Goal: Task Accomplishment & Management: Complete application form

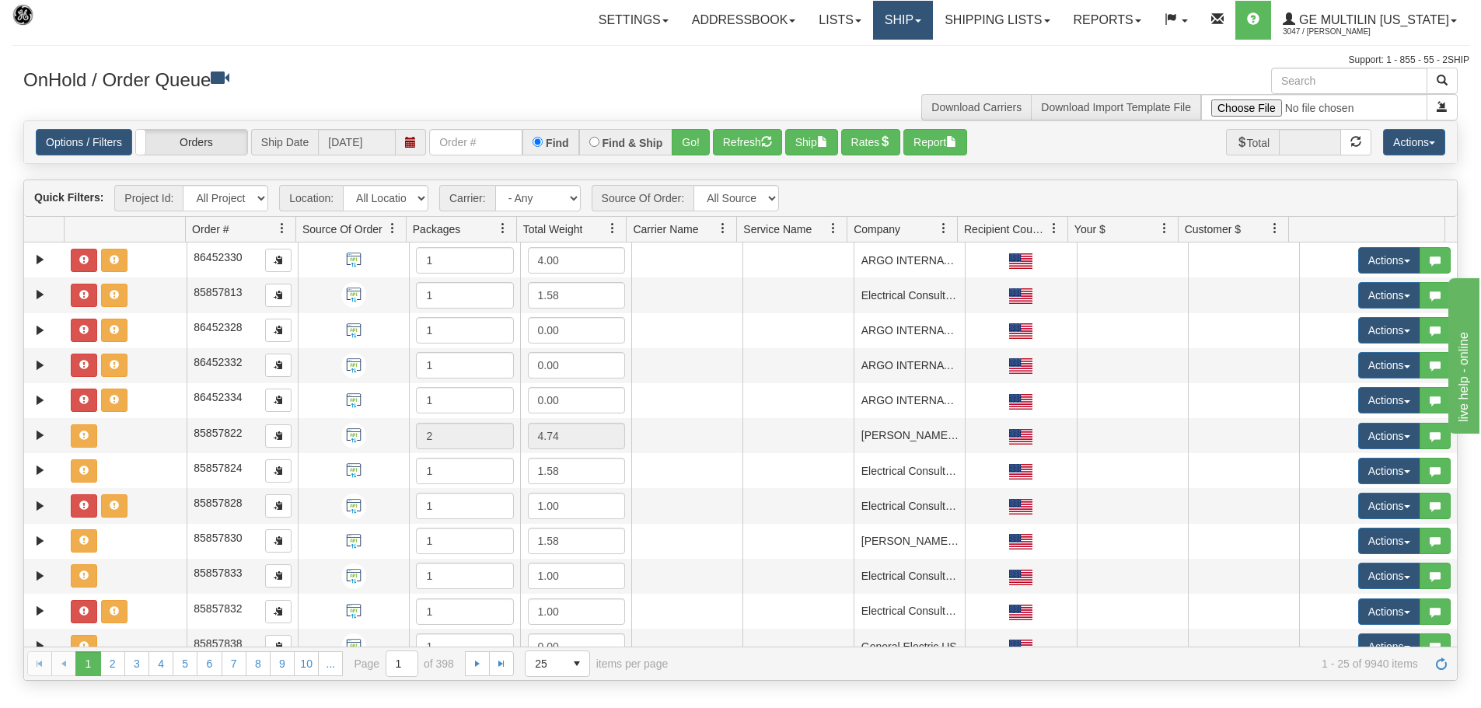
drag, startPoint x: 893, startPoint y: 19, endPoint x: 900, endPoint y: 23, distance: 8.4
click at [894, 19] on link "Ship" at bounding box center [903, 20] width 60 height 39
click at [900, 44] on link "Ship Screen" at bounding box center [861, 54] width 141 height 20
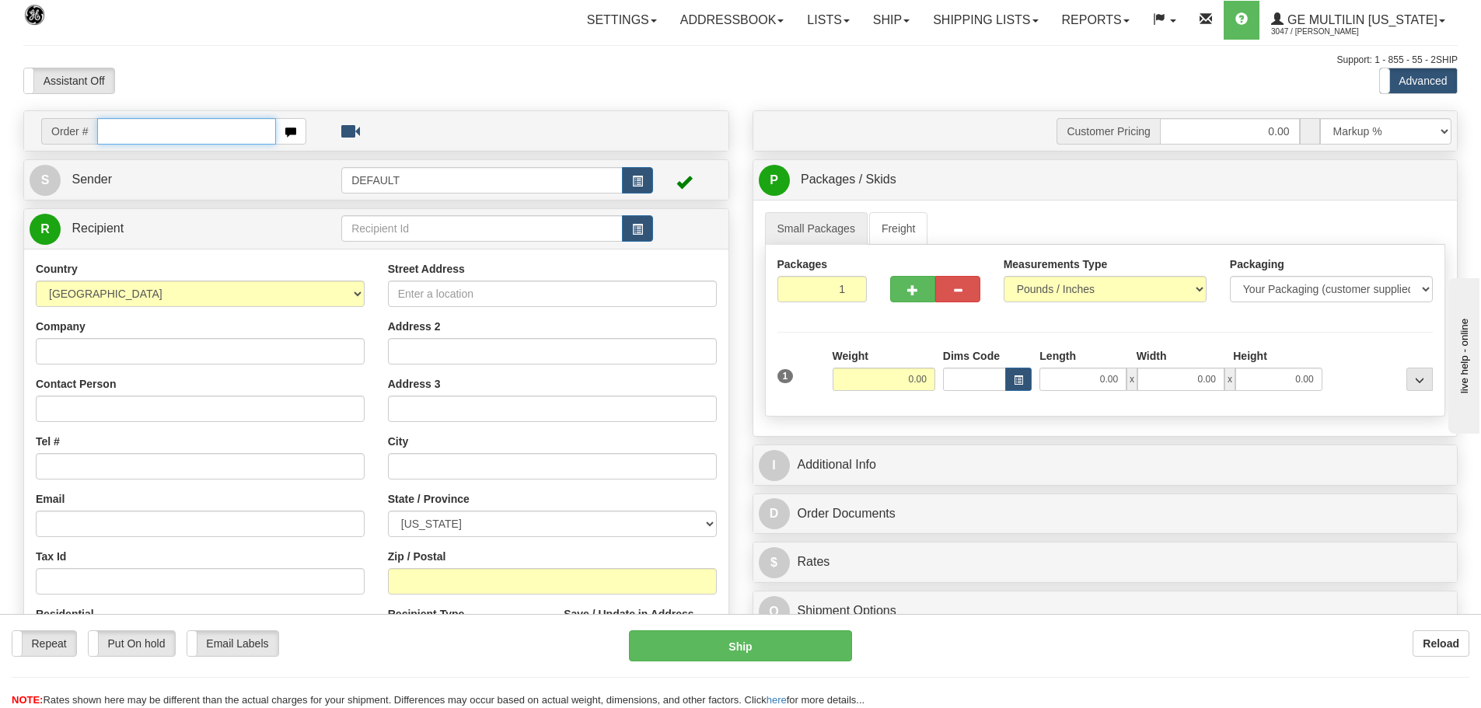
click at [187, 135] on input "text" at bounding box center [186, 131] width 179 height 26
click at [180, 135] on input "text" at bounding box center [186, 131] width 179 height 26
type input "86685421"
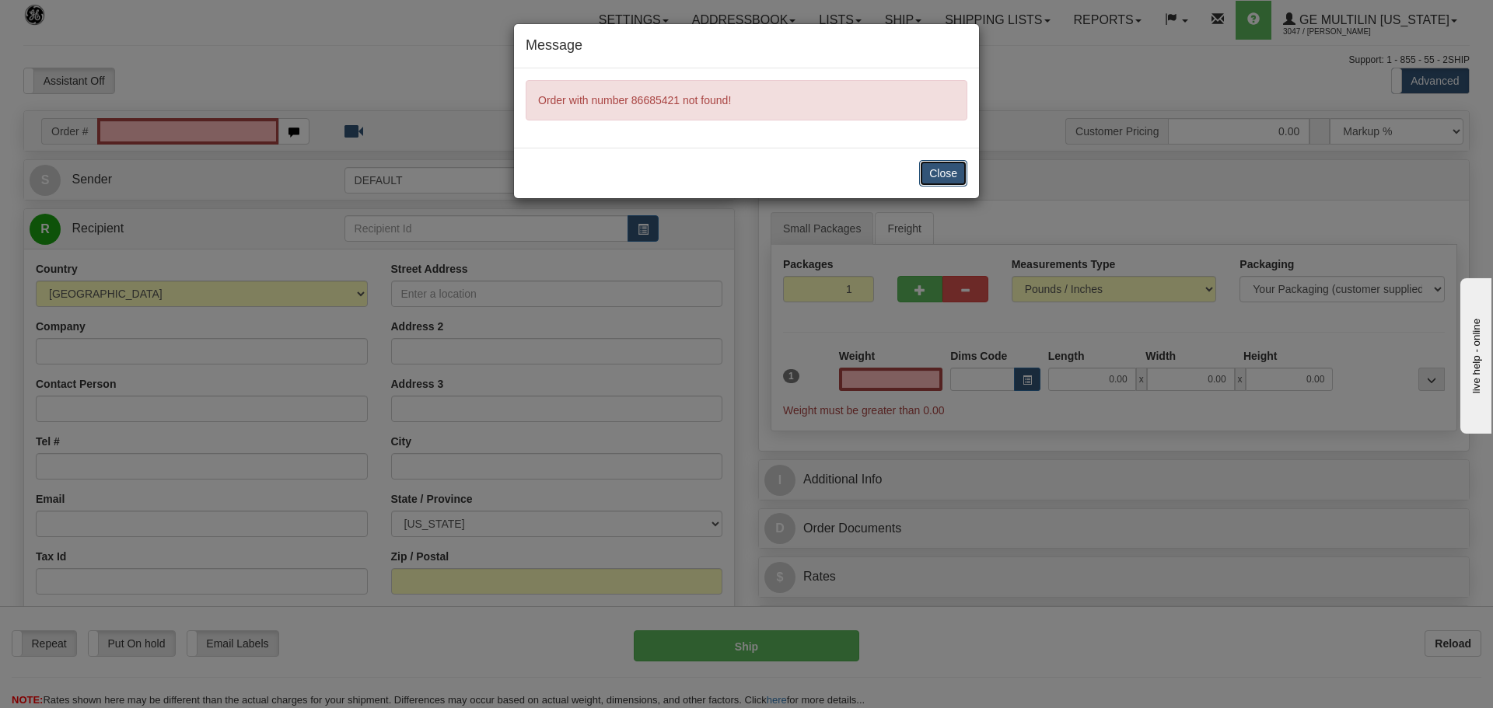
click at [939, 162] on button "Close" at bounding box center [943, 173] width 48 height 26
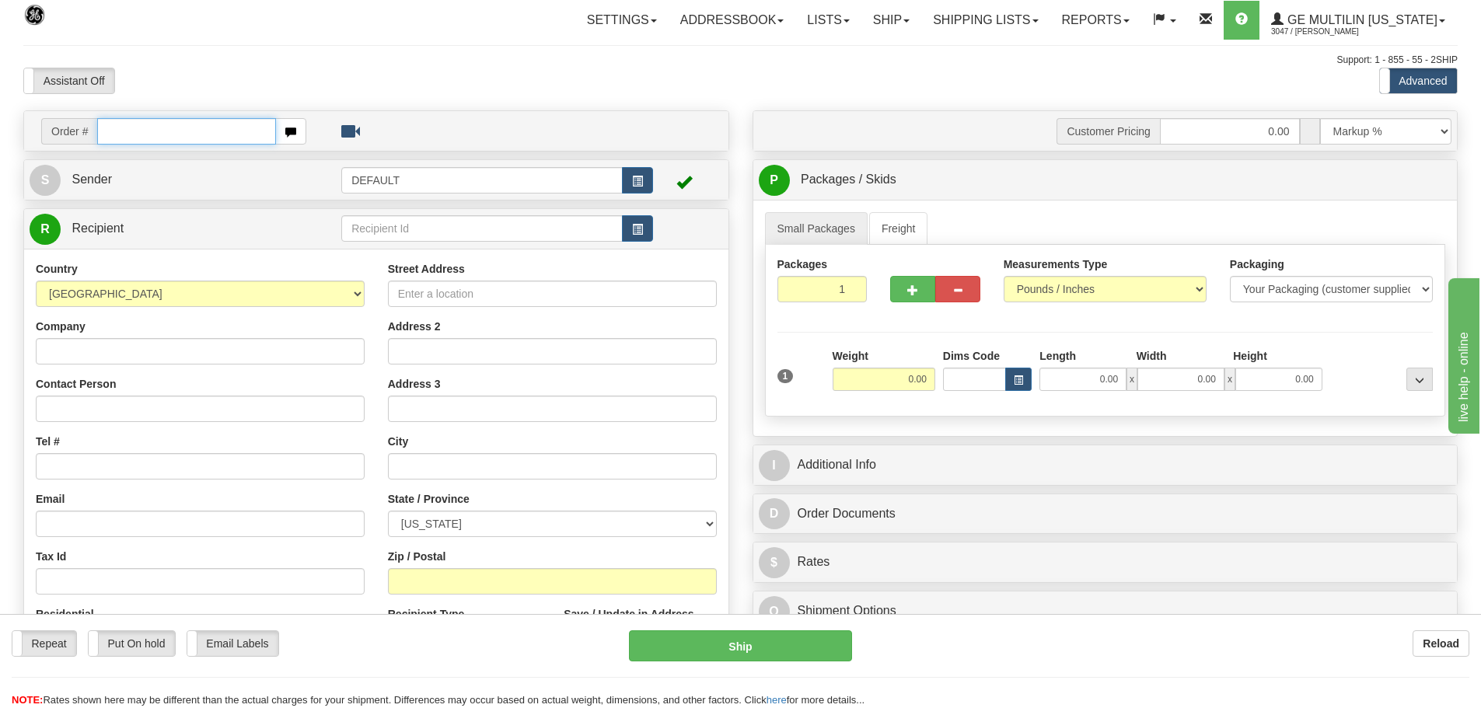
drag, startPoint x: 0, startPoint y: 0, endPoint x: 206, endPoint y: 131, distance: 244.4
click at [206, 131] on input "text" at bounding box center [186, 131] width 179 height 26
paste input "86685421"
type input "86685421"
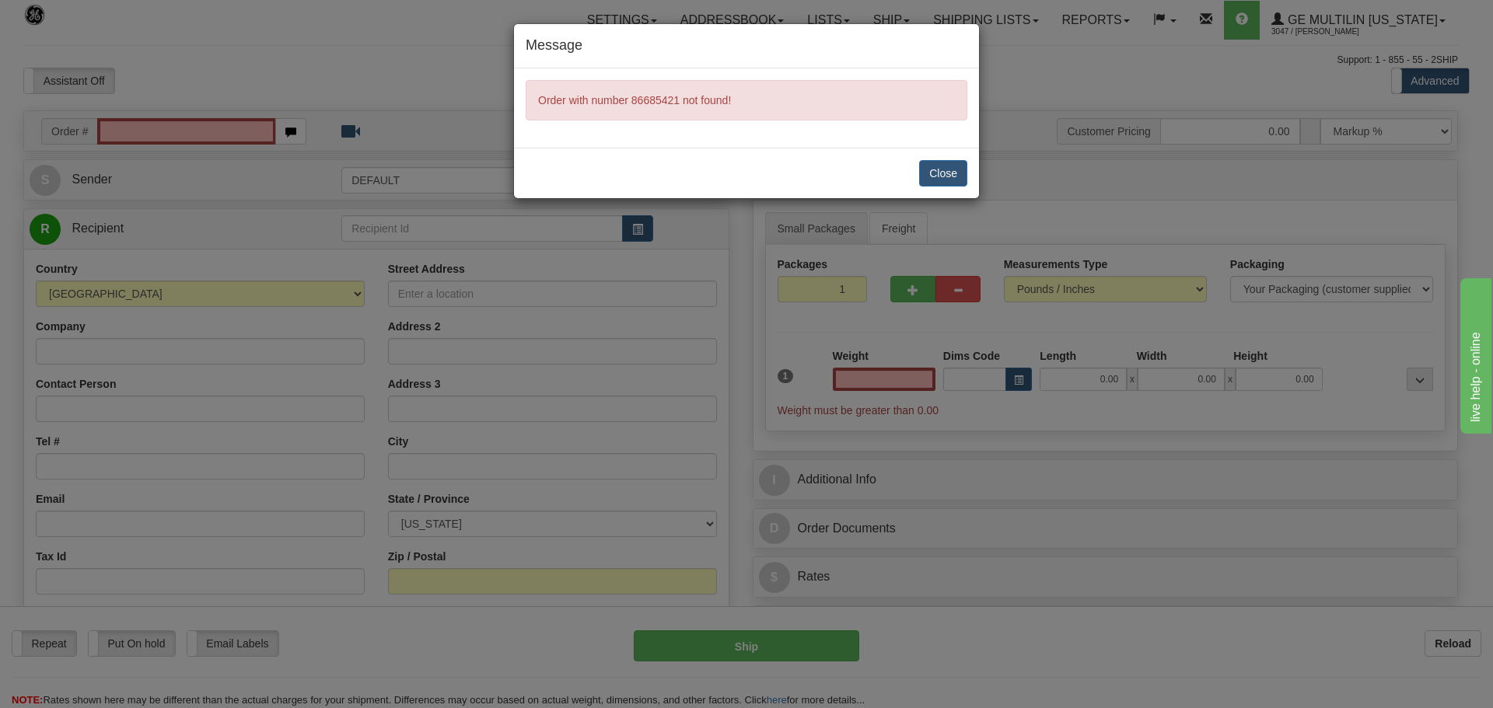
type input "0.00"
click at [927, 170] on button "Close" at bounding box center [943, 173] width 48 height 26
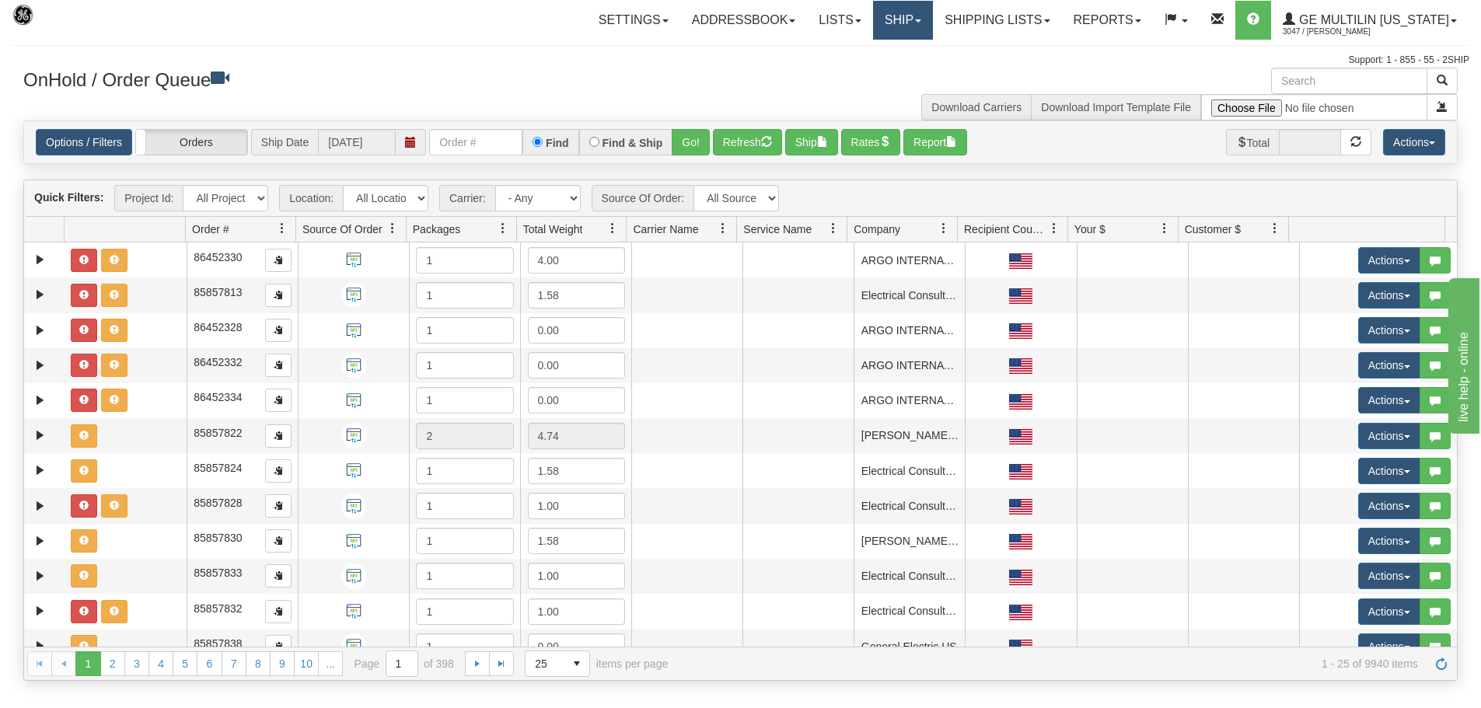
click at [921, 18] on link "Ship" at bounding box center [903, 20] width 60 height 39
click at [894, 51] on link "Ship Screen" at bounding box center [861, 54] width 141 height 20
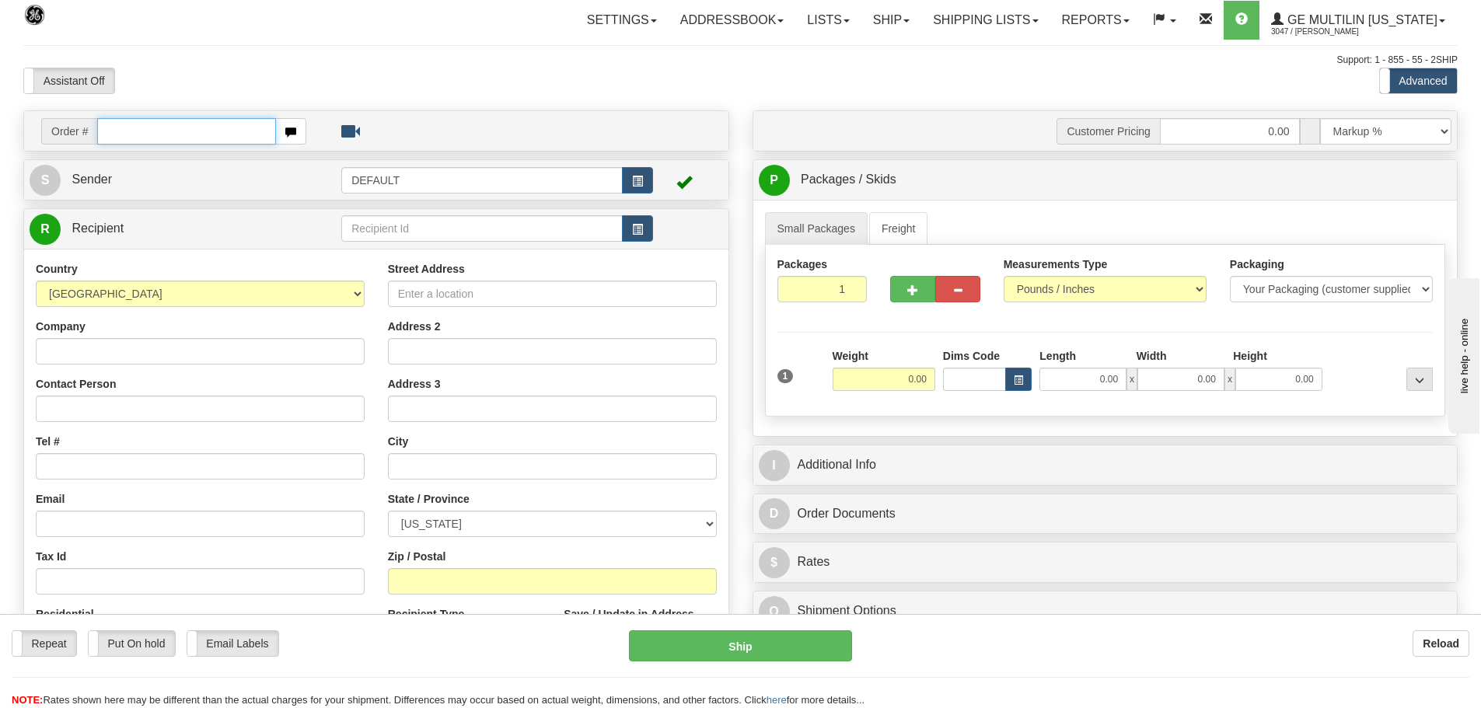
click at [183, 131] on input "text" at bounding box center [186, 131] width 179 height 26
paste input "86685421"
type input "86685421"
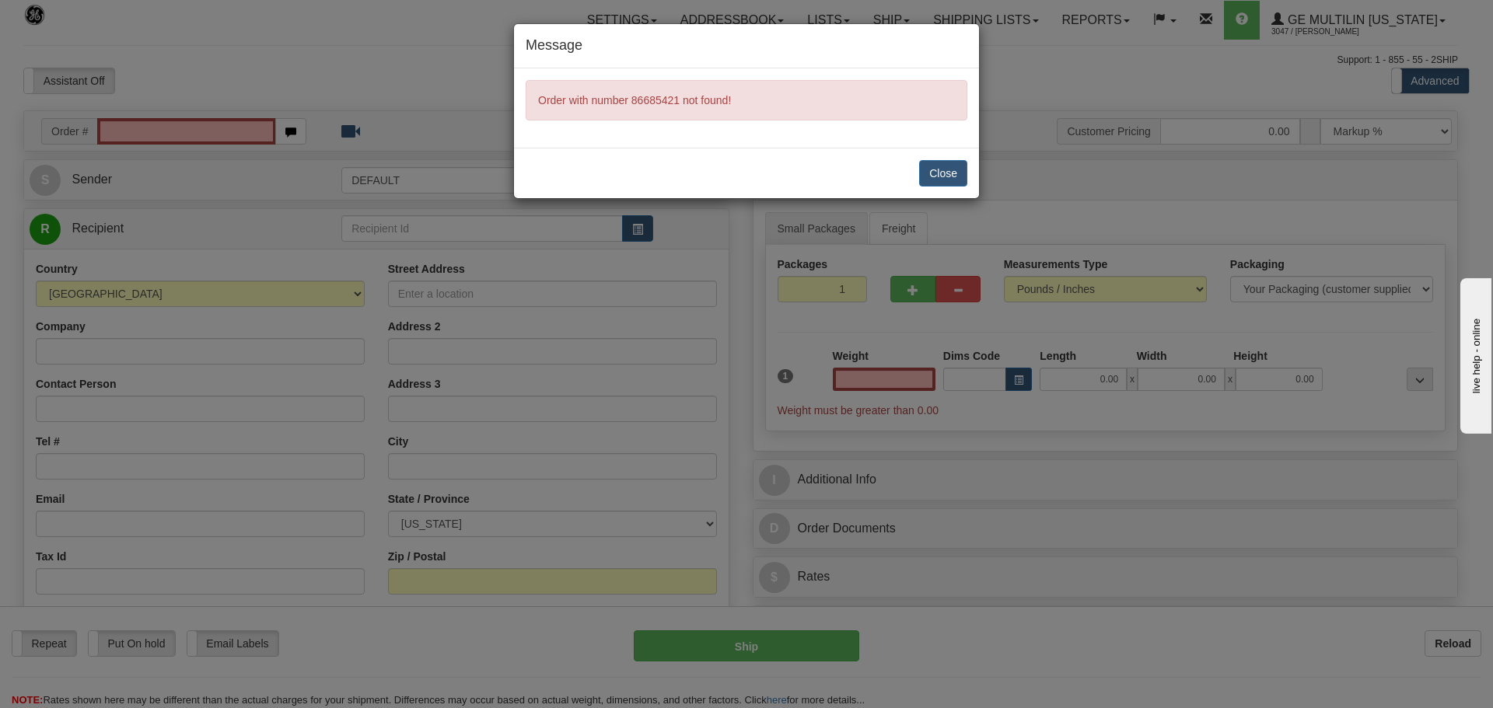
type input "0.00"
click at [937, 169] on button "Close" at bounding box center [943, 173] width 48 height 26
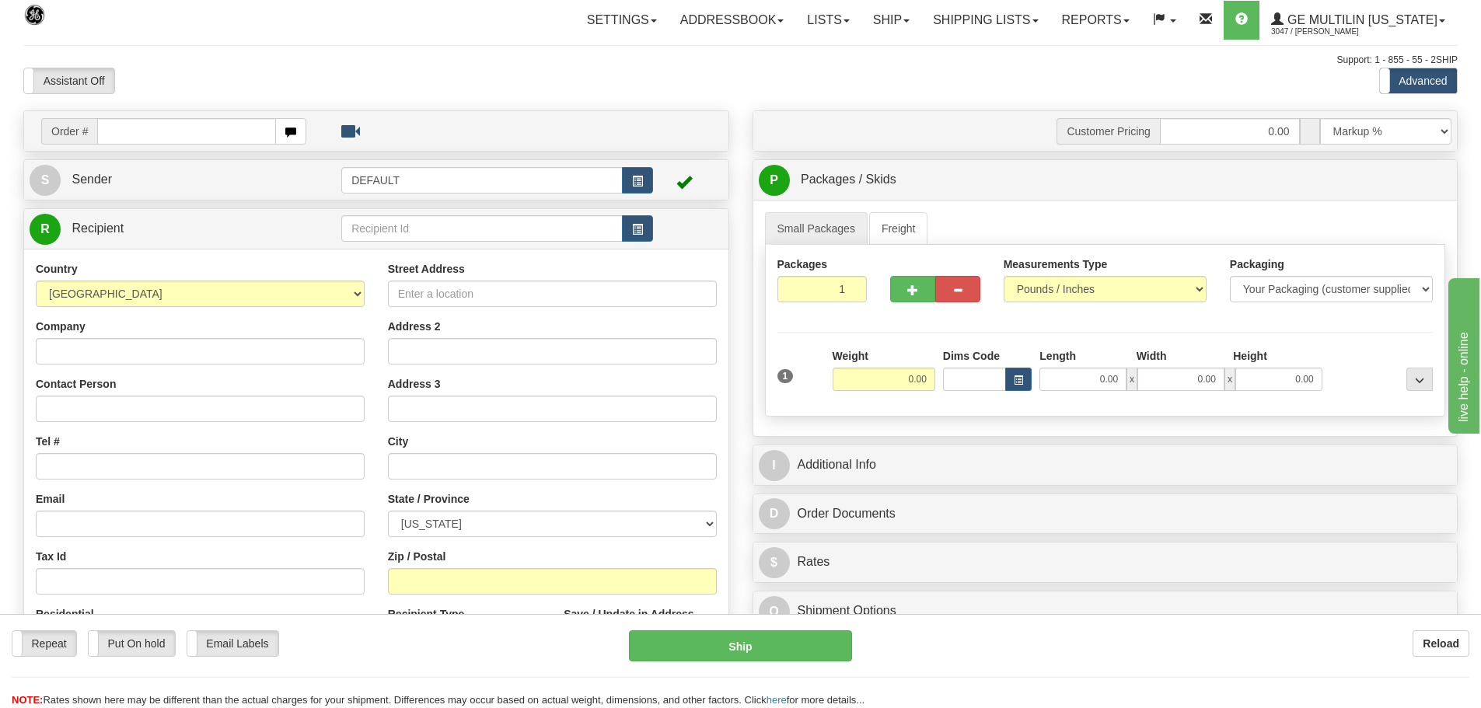
click at [465, 123] on div at bounding box center [520, 127] width 404 height 19
drag, startPoint x: 420, startPoint y: 38, endPoint x: 412, endPoint y: 80, distance: 42.7
click at [425, 50] on div "Toggle navigation Settings Shipping Preferences Fields Preferences New" at bounding box center [740, 438] width 1481 height 876
click at [186, 134] on input "text" at bounding box center [186, 131] width 179 height 26
paste input "86685422"
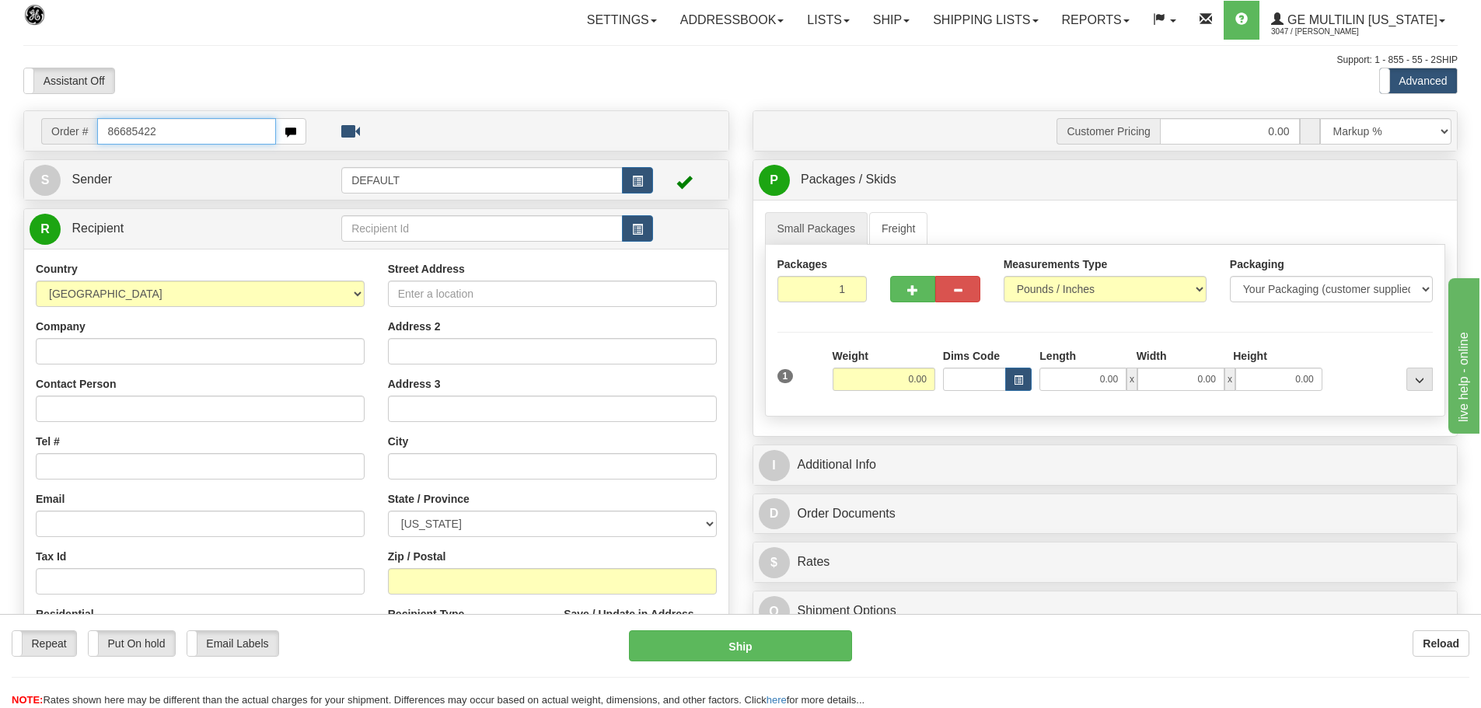
type input "86685422"
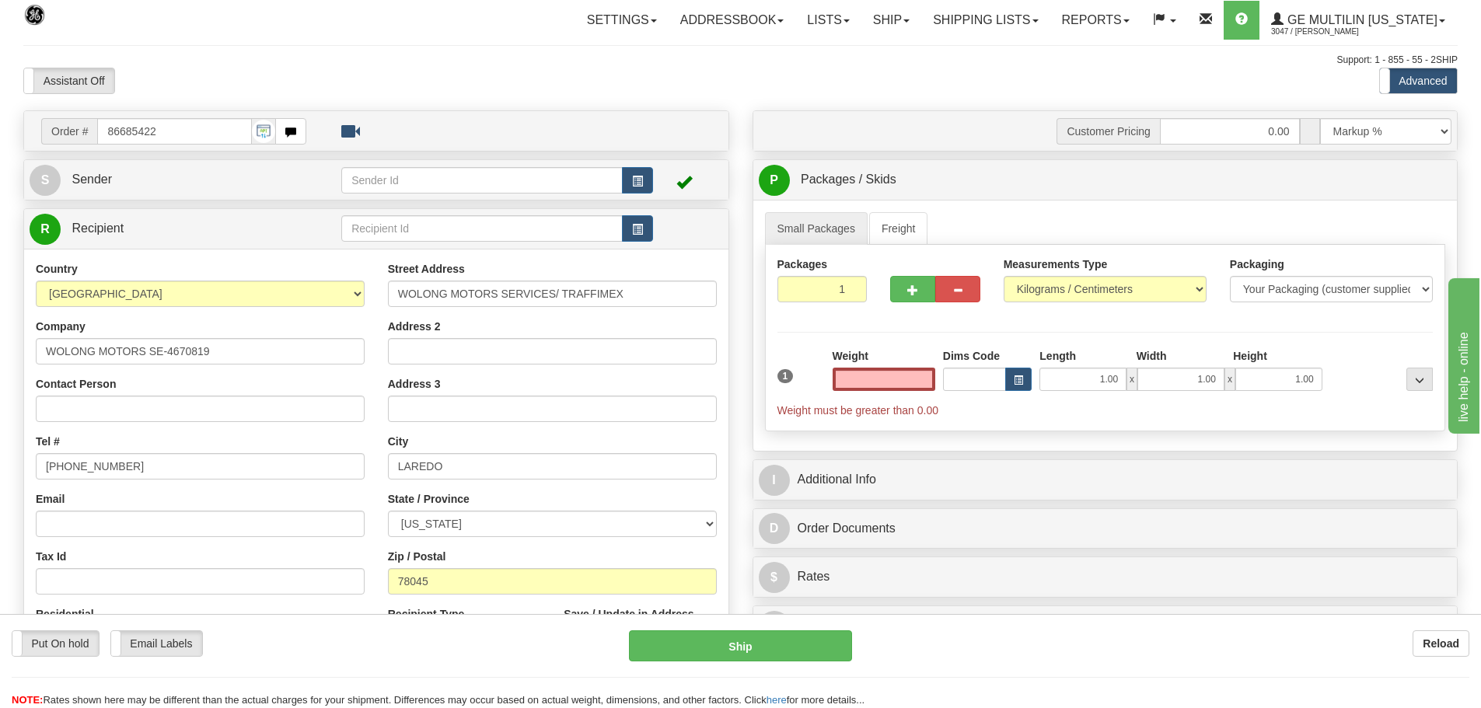
type input "0.00"
click at [875, 222] on link "Freight" at bounding box center [898, 228] width 59 height 33
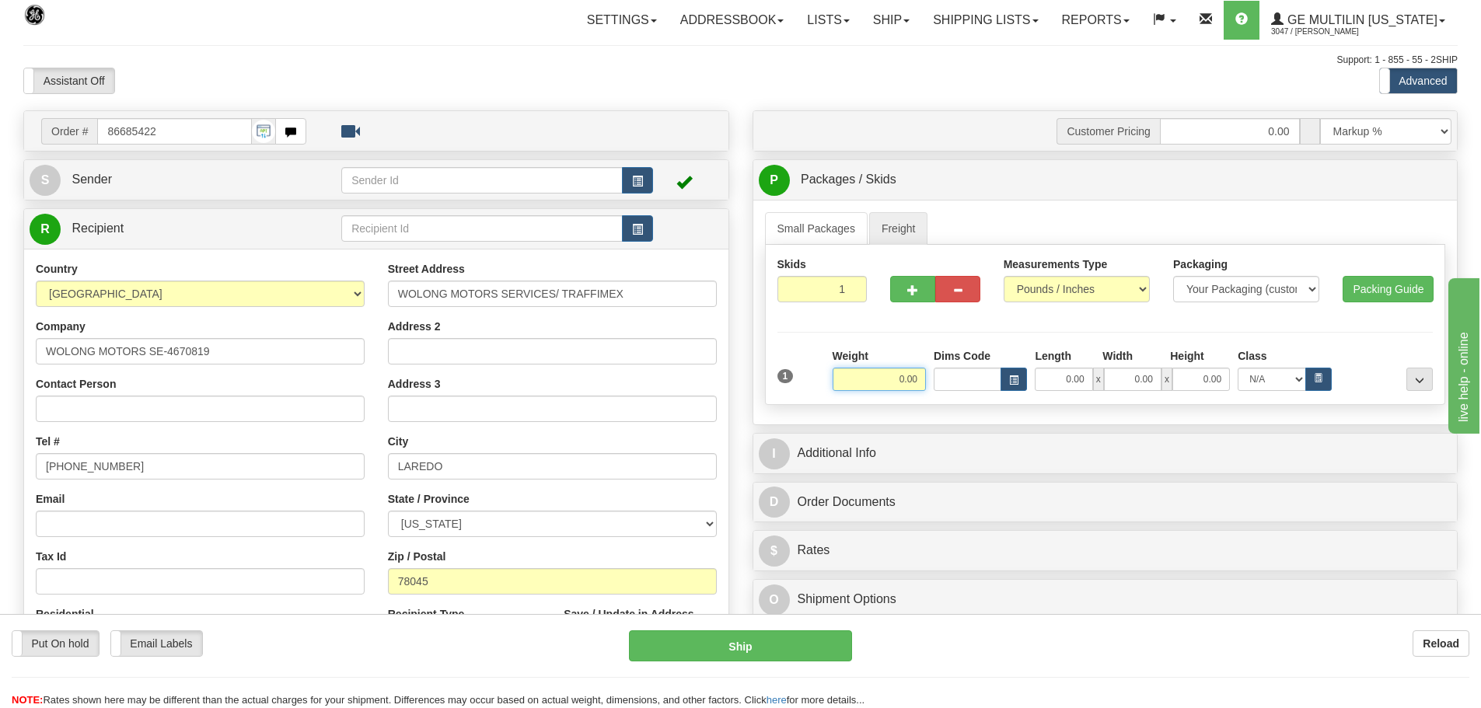
drag, startPoint x: 936, startPoint y: 386, endPoint x: 959, endPoint y: 381, distance: 24.0
click at [959, 381] on div "Weight 0.00 Dims Code Length Width" at bounding box center [1133, 369] width 608 height 43
type input "420.00"
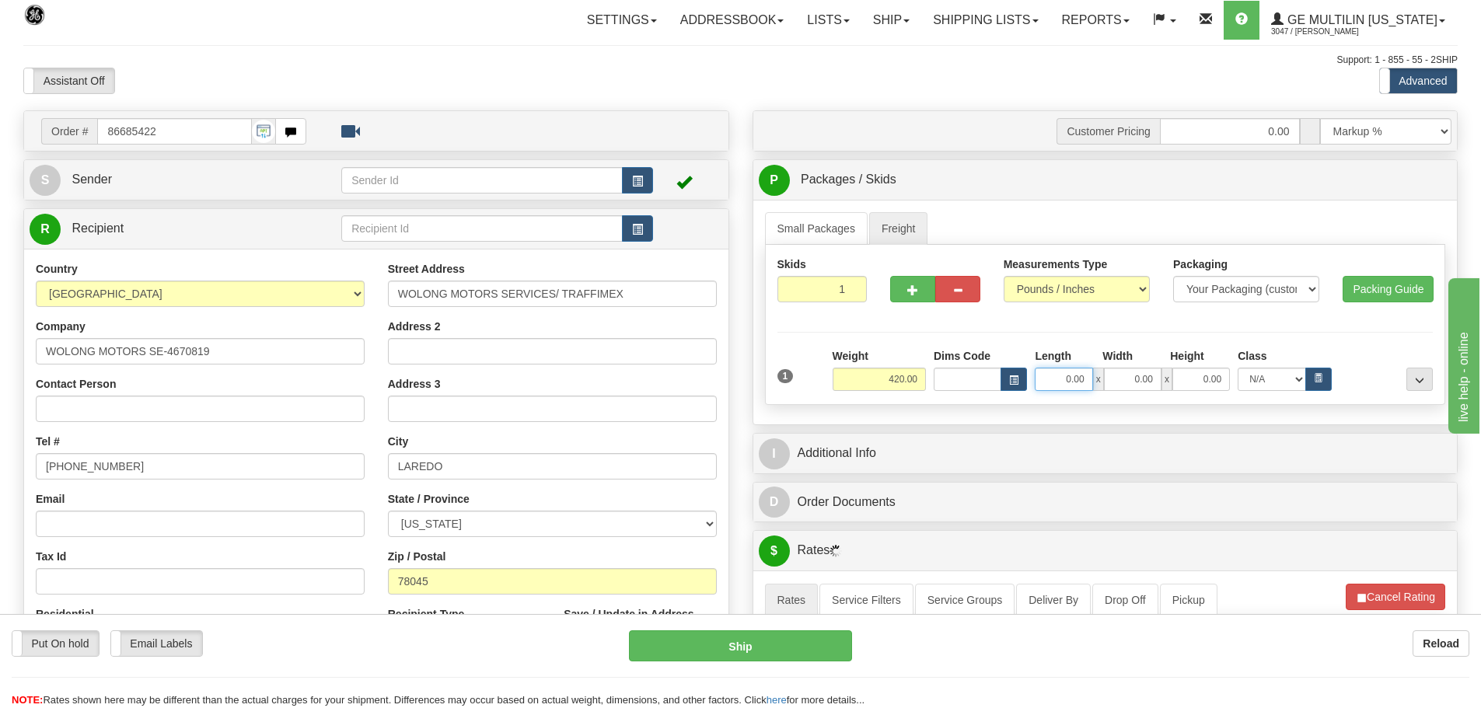
drag, startPoint x: 1060, startPoint y: 377, endPoint x: 1131, endPoint y: 380, distance: 70.8
click at [1131, 380] on div "0.00 x 0.00 x 0.00" at bounding box center [1132, 379] width 195 height 23
type input "44.00"
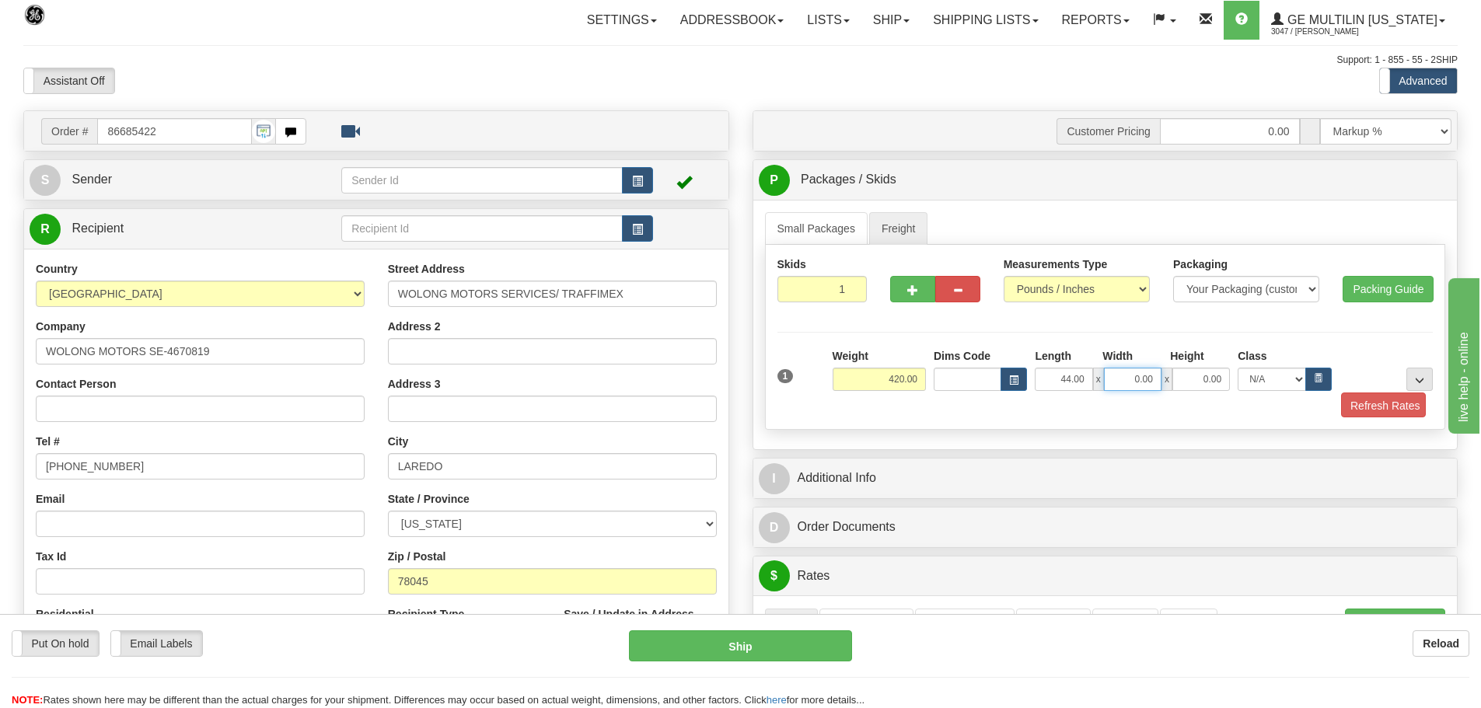
click at [1232, 376] on div "44.00 x 0.00 x 0.00" at bounding box center [1132, 379] width 203 height 23
type input "44.00"
drag, startPoint x: 1185, startPoint y: 380, endPoint x: 1275, endPoint y: 394, distance: 91.3
click at [1275, 394] on div "1 Weight 420.00 Dims Code x x" at bounding box center [1105, 383] width 656 height 71
type input "41.00"
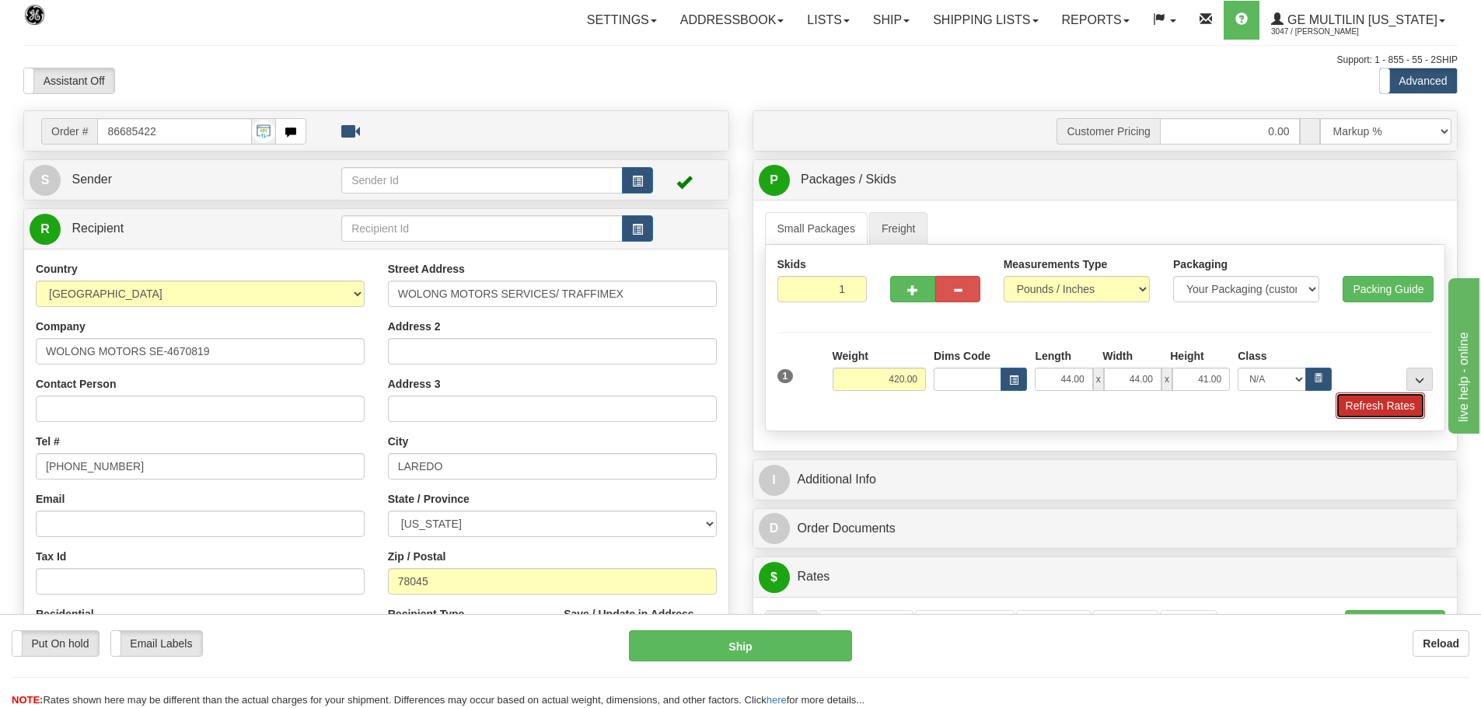
click at [1399, 406] on button "Refresh Rates" at bounding box center [1380, 406] width 89 height 26
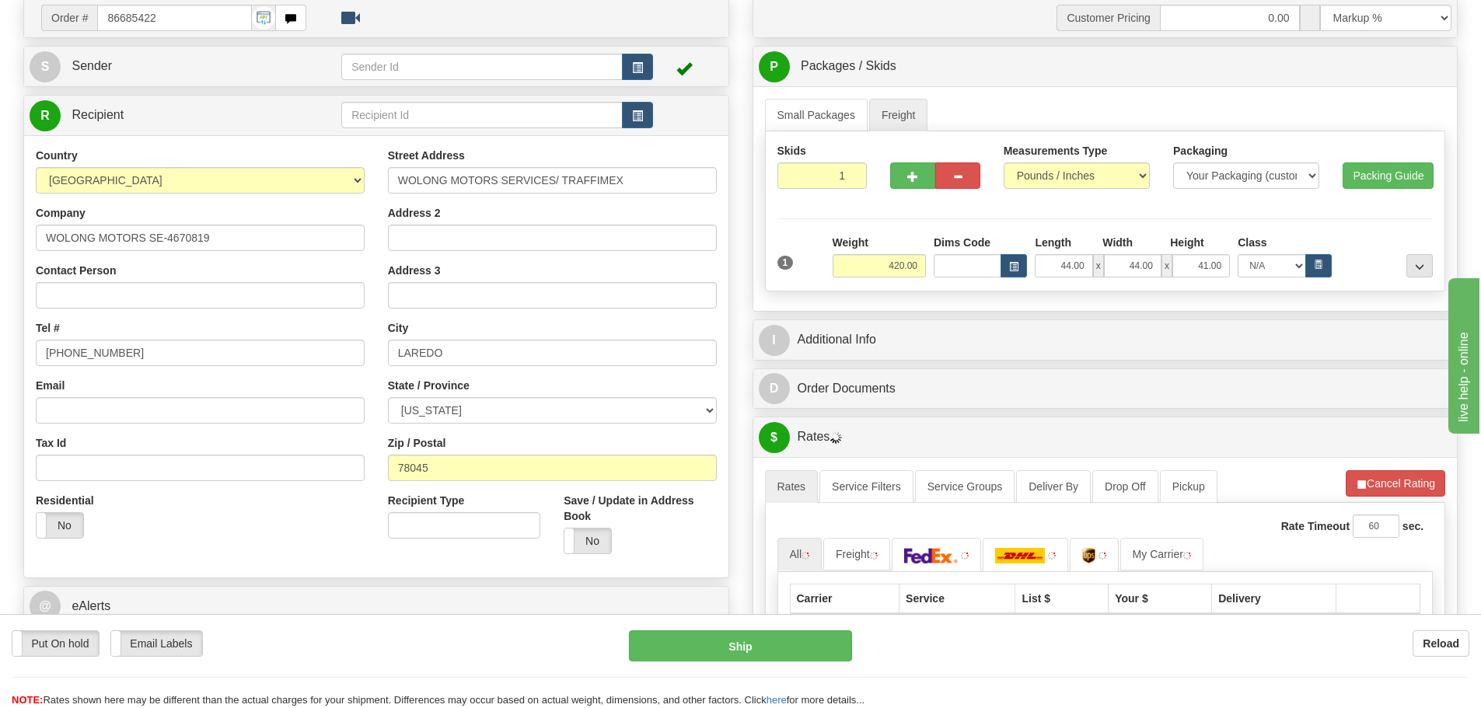
scroll to position [233, 0]
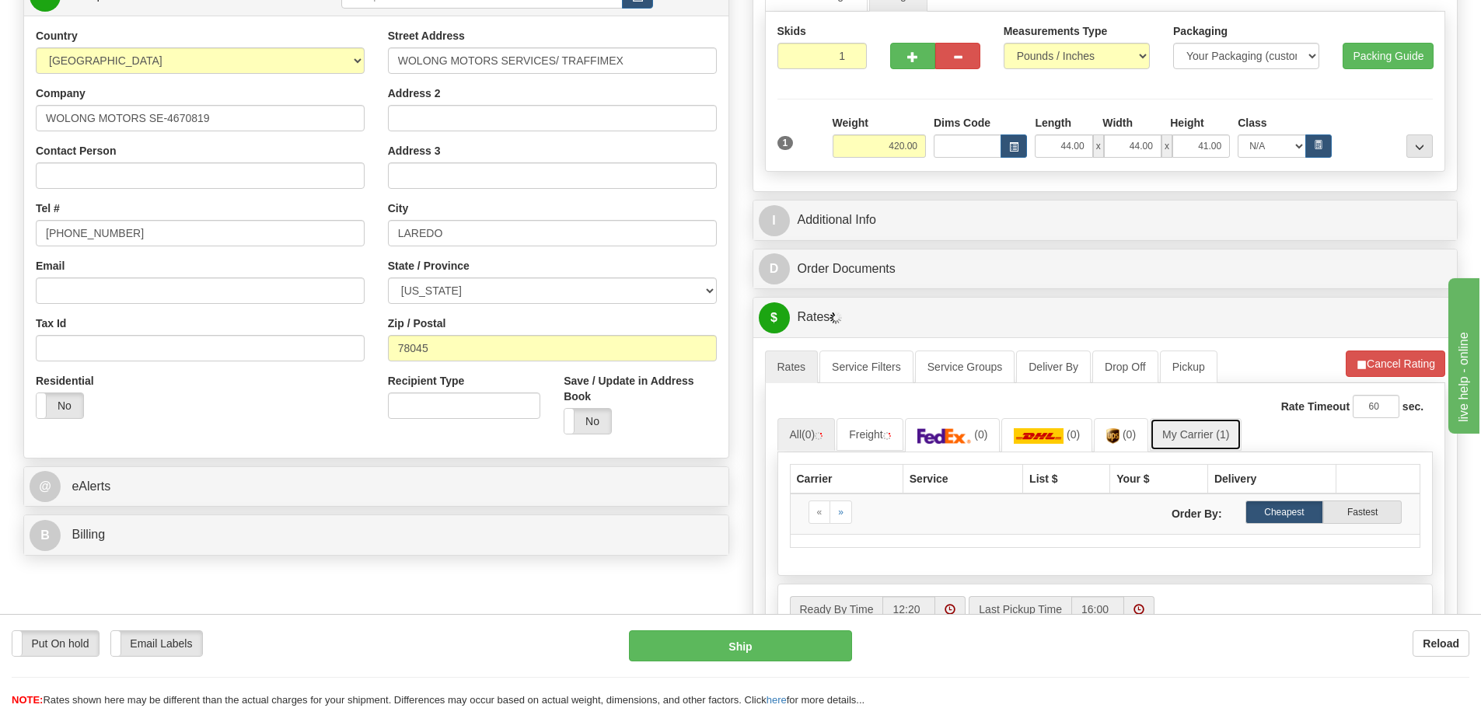
click at [1198, 432] on link "My Carrier (1)" at bounding box center [1196, 434] width 92 height 33
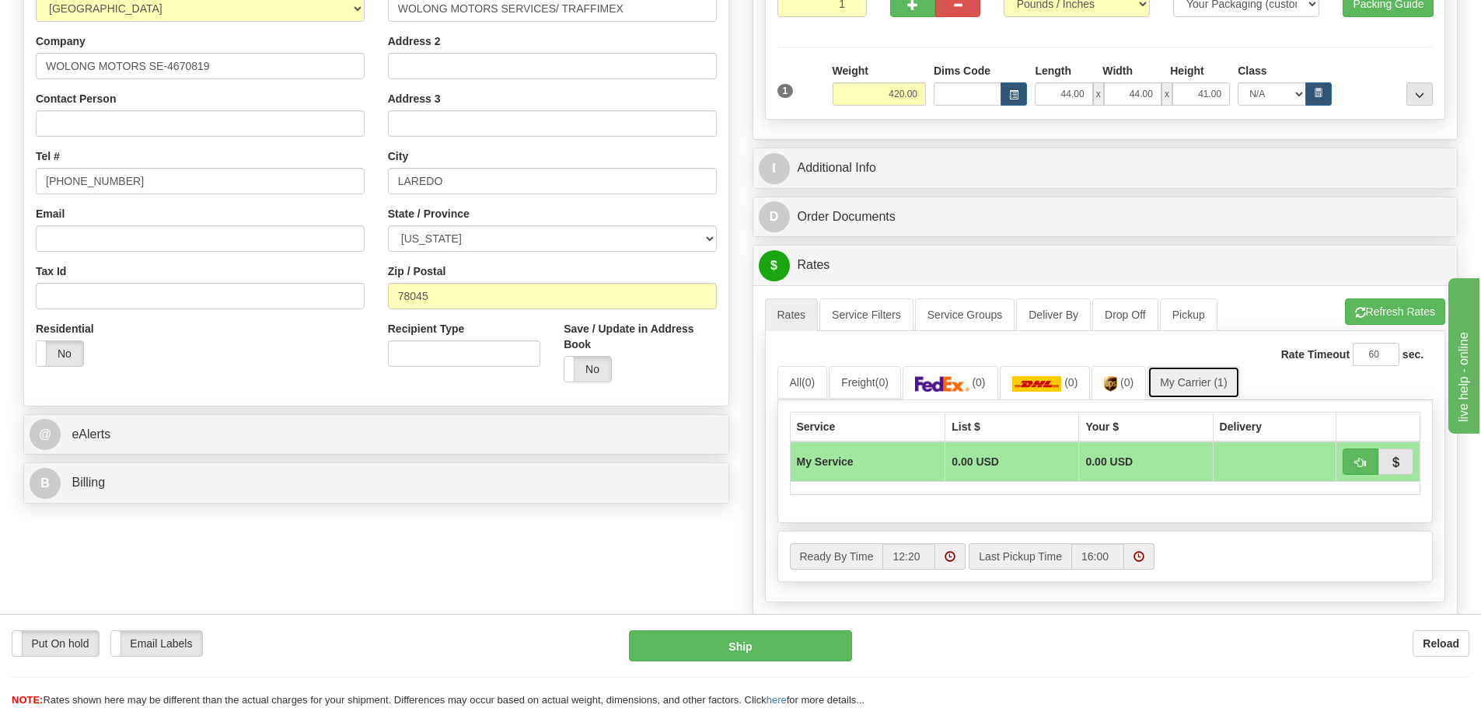
scroll to position [389, 0]
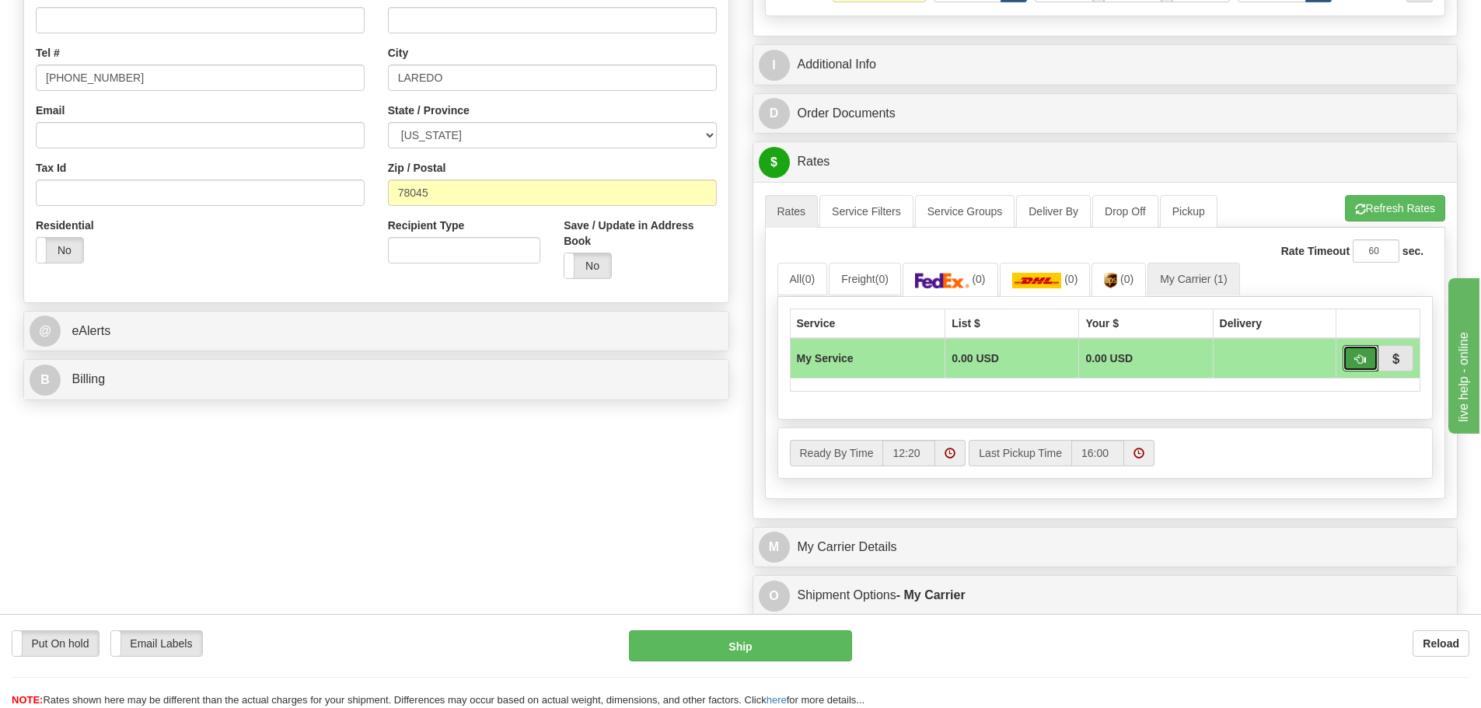
drag, startPoint x: 1353, startPoint y: 355, endPoint x: 1168, endPoint y: 341, distance: 185.6
click at [1354, 355] on button "button" at bounding box center [1361, 358] width 36 height 26
type input "00"
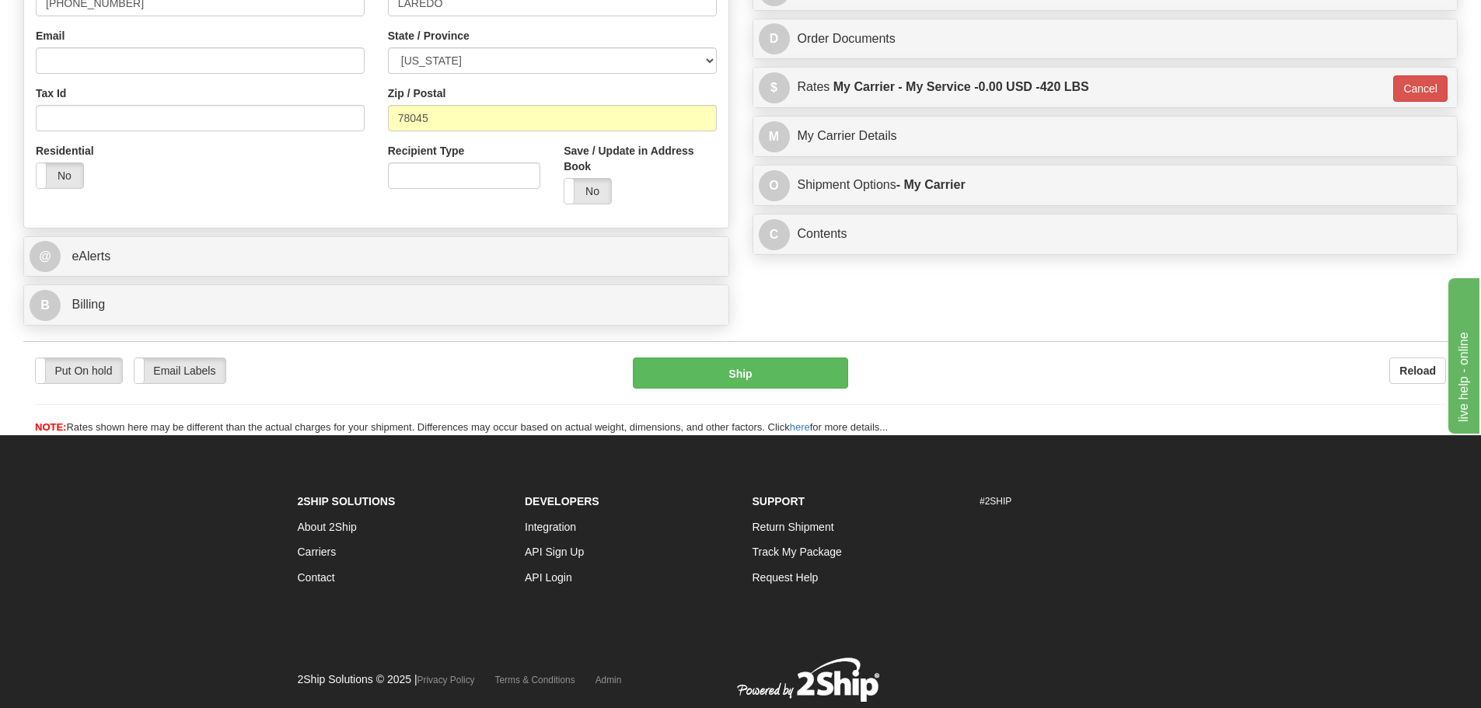
scroll to position [513, 0]
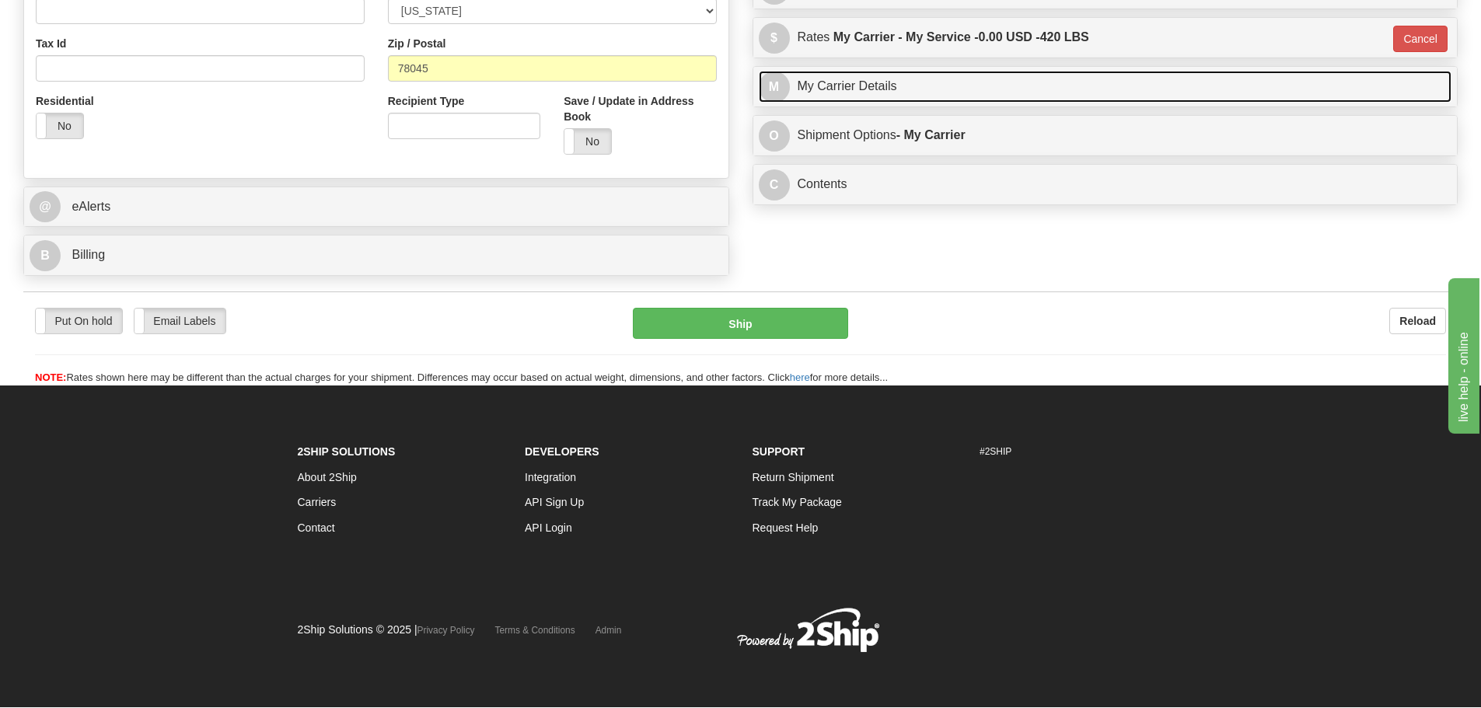
click at [824, 86] on link "M My Carrier Details" at bounding box center [1106, 87] width 694 height 32
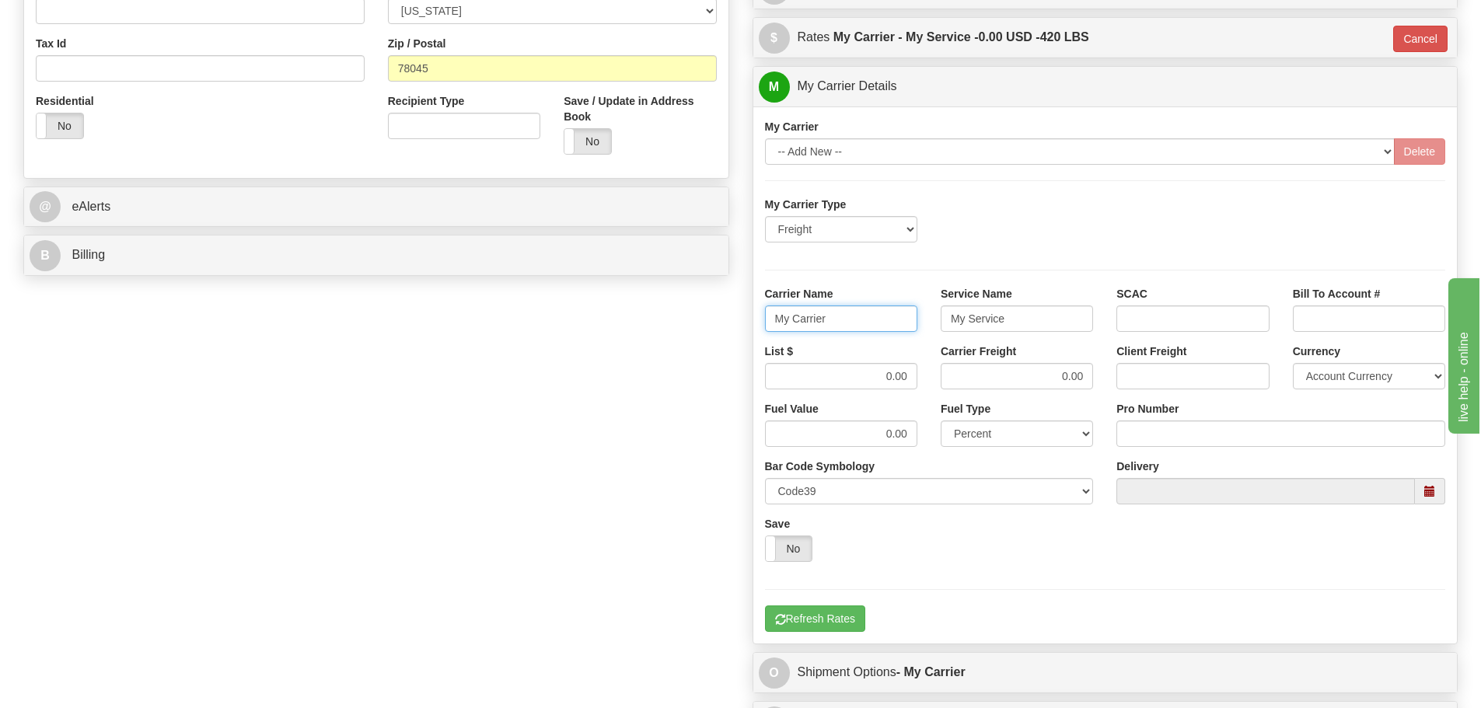
click at [877, 327] on input "My Carrier" at bounding box center [841, 319] width 152 height 26
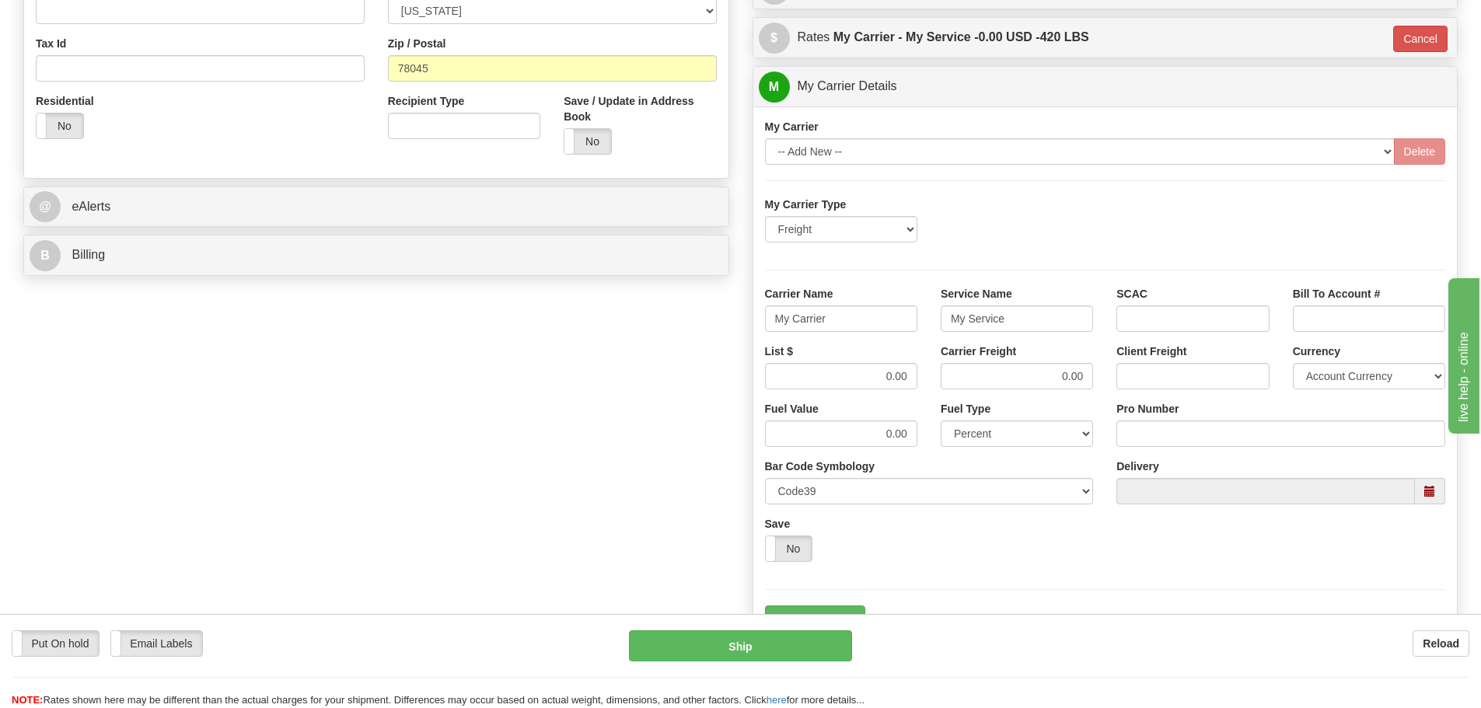
click at [1159, 421] on div "Pro Number" at bounding box center [1280, 424] width 329 height 46
click at [1164, 425] on input "Pro Number" at bounding box center [1280, 434] width 329 height 26
type input "9258264341"
drag, startPoint x: 865, startPoint y: 326, endPoint x: 673, endPoint y: 322, distance: 191.3
click at [673, 322] on div "Order # 86685422 S Sender" at bounding box center [741, 173] width 1458 height 1152
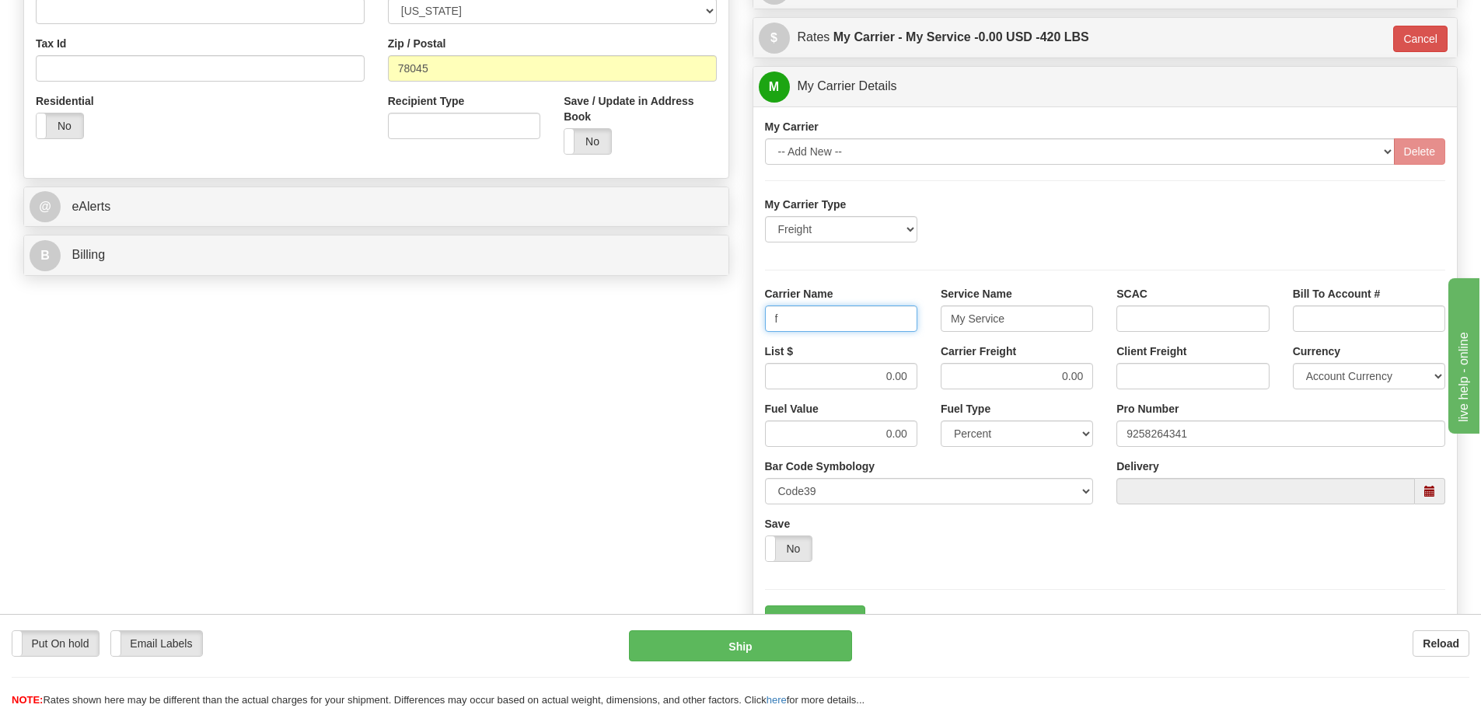
type input "Fedex Freight Priority"
drag, startPoint x: 1050, startPoint y: 313, endPoint x: 772, endPoint y: 313, distance: 277.6
click at [772, 313] on div "Carrier Name Fedex Freight Priority Service Name My Service SCAC Bill To Accoun…" at bounding box center [1105, 315] width 704 height 58
type input "LTL"
drag, startPoint x: 870, startPoint y: 372, endPoint x: 1035, endPoint y: 375, distance: 164.8
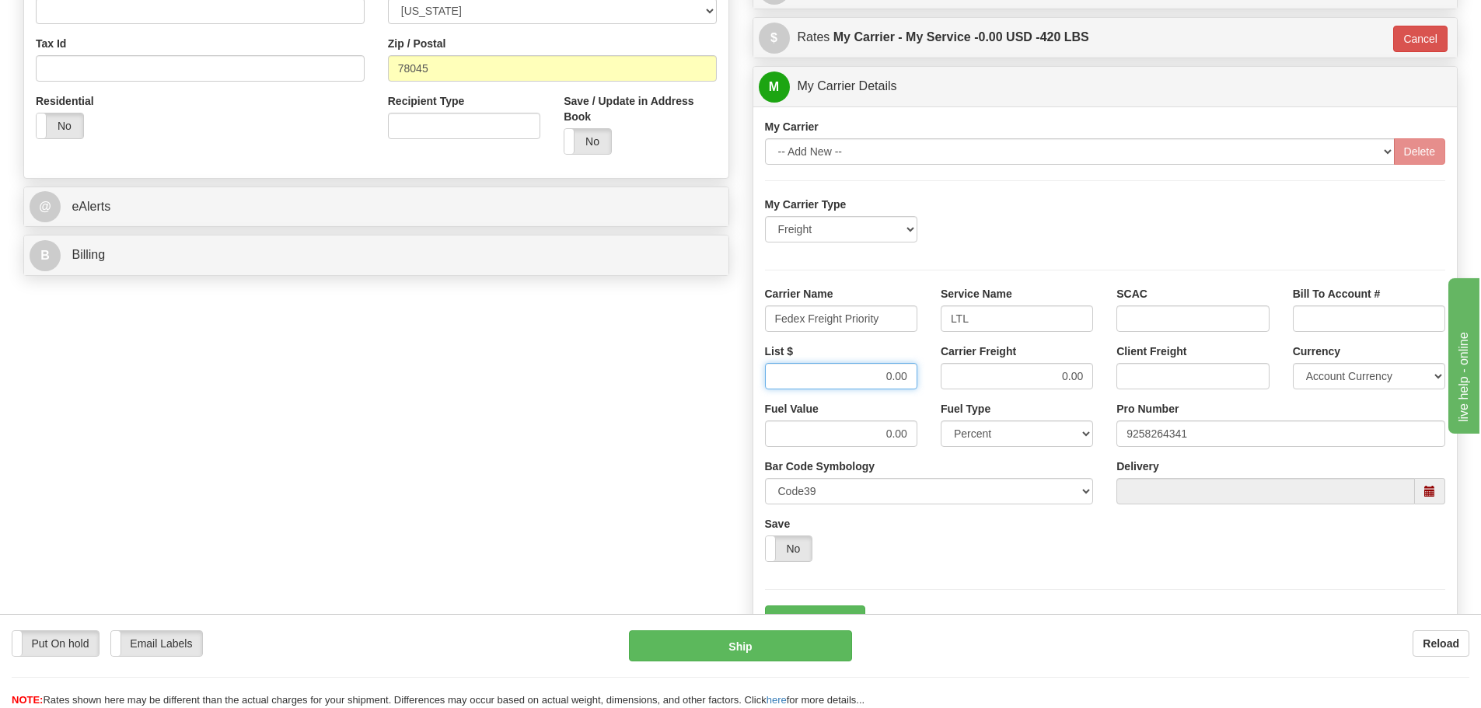
click at [1035, 375] on div "List $ 0.00 Carrier Freight 0.00 Client Freight Currency Account Currency ARN A…" at bounding box center [1105, 373] width 704 height 58
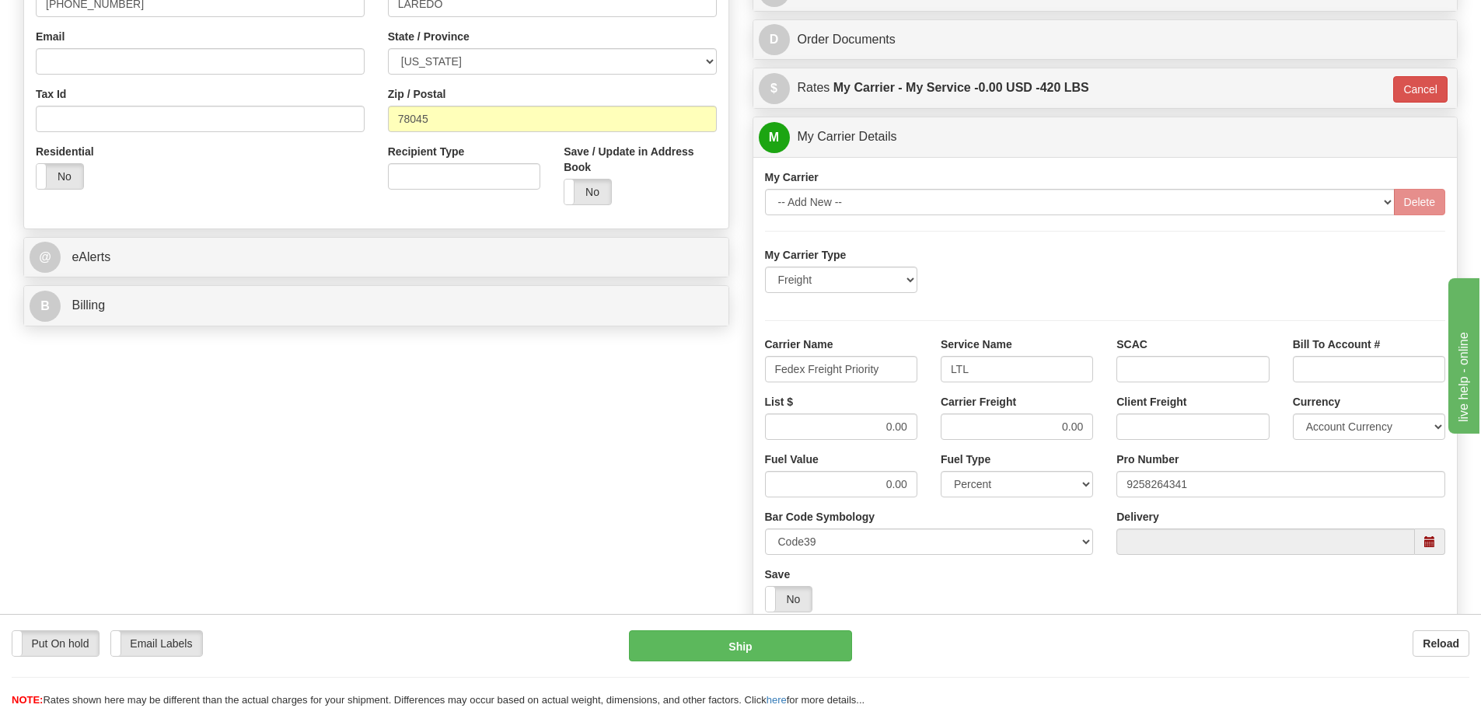
scroll to position [435, 0]
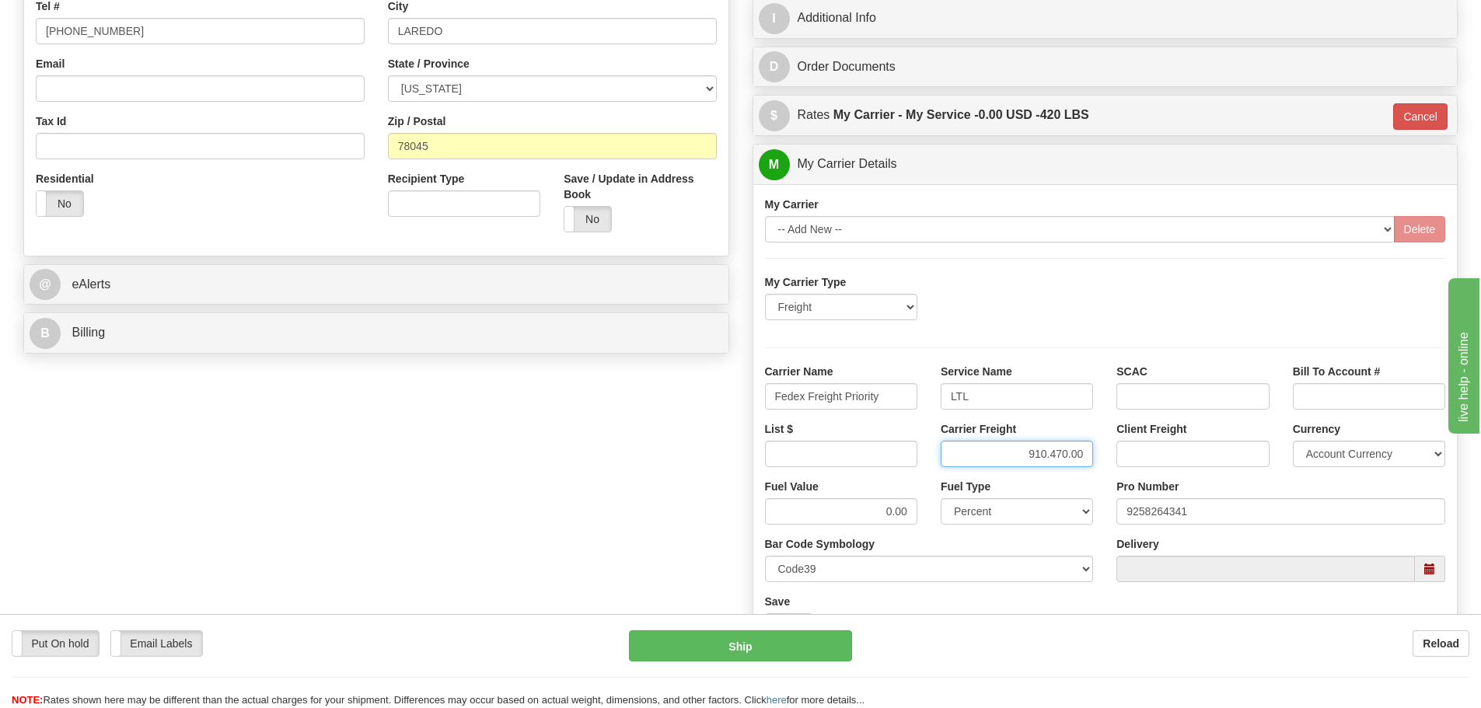
drag, startPoint x: 1023, startPoint y: 457, endPoint x: 1060, endPoint y: 457, distance: 37.3
click at [1060, 457] on input "910.470.00" at bounding box center [1017, 454] width 152 height 26
click at [1015, 452] on input "910.470.00" at bounding box center [1017, 454] width 152 height 26
drag, startPoint x: 1015, startPoint y: 452, endPoint x: 1116, endPoint y: 462, distance: 100.8
click at [1116, 462] on div "List $ Carrier Freight 910.470.00 Client Freight Currency Account Currency ARN …" at bounding box center [1105, 450] width 704 height 58
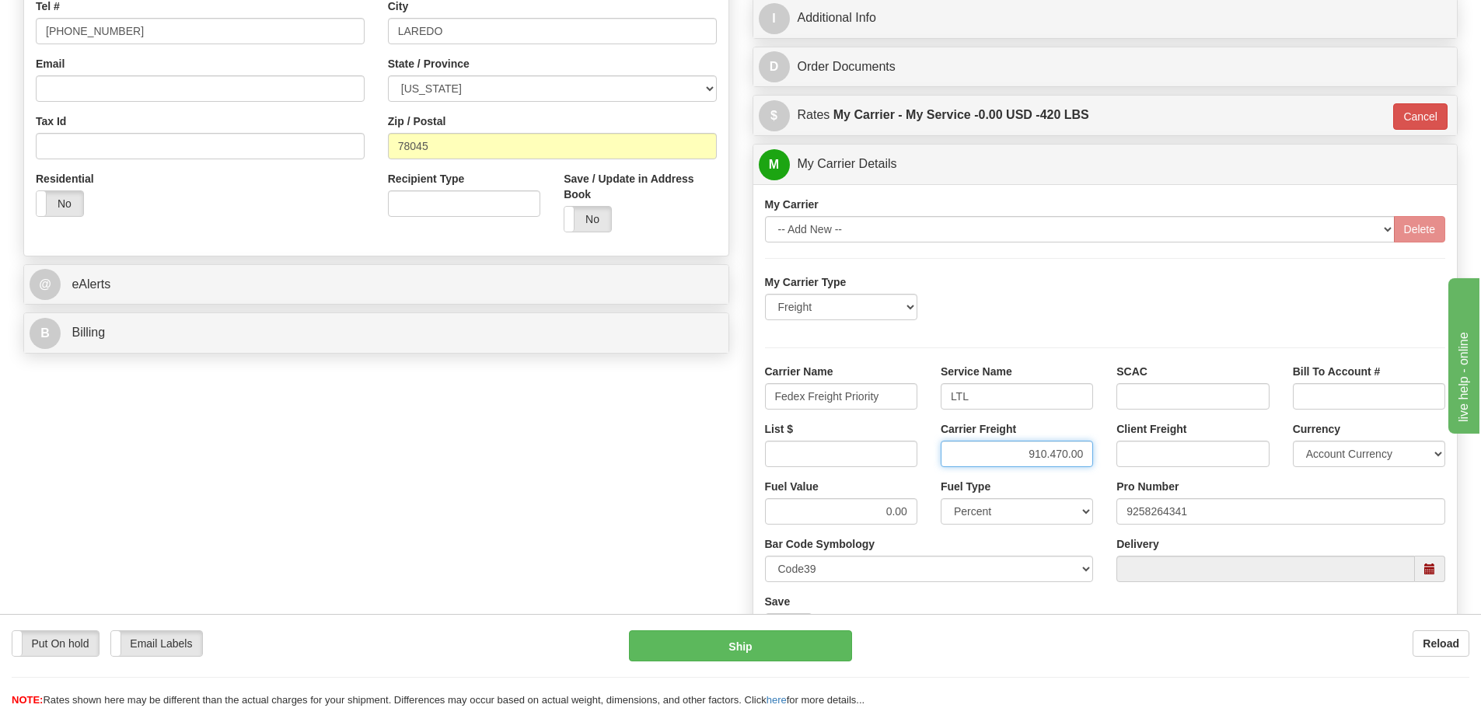
paste input "text"
type input "910.47"
click at [802, 456] on input "List $" at bounding box center [841, 454] width 152 height 26
paste input "910.47"
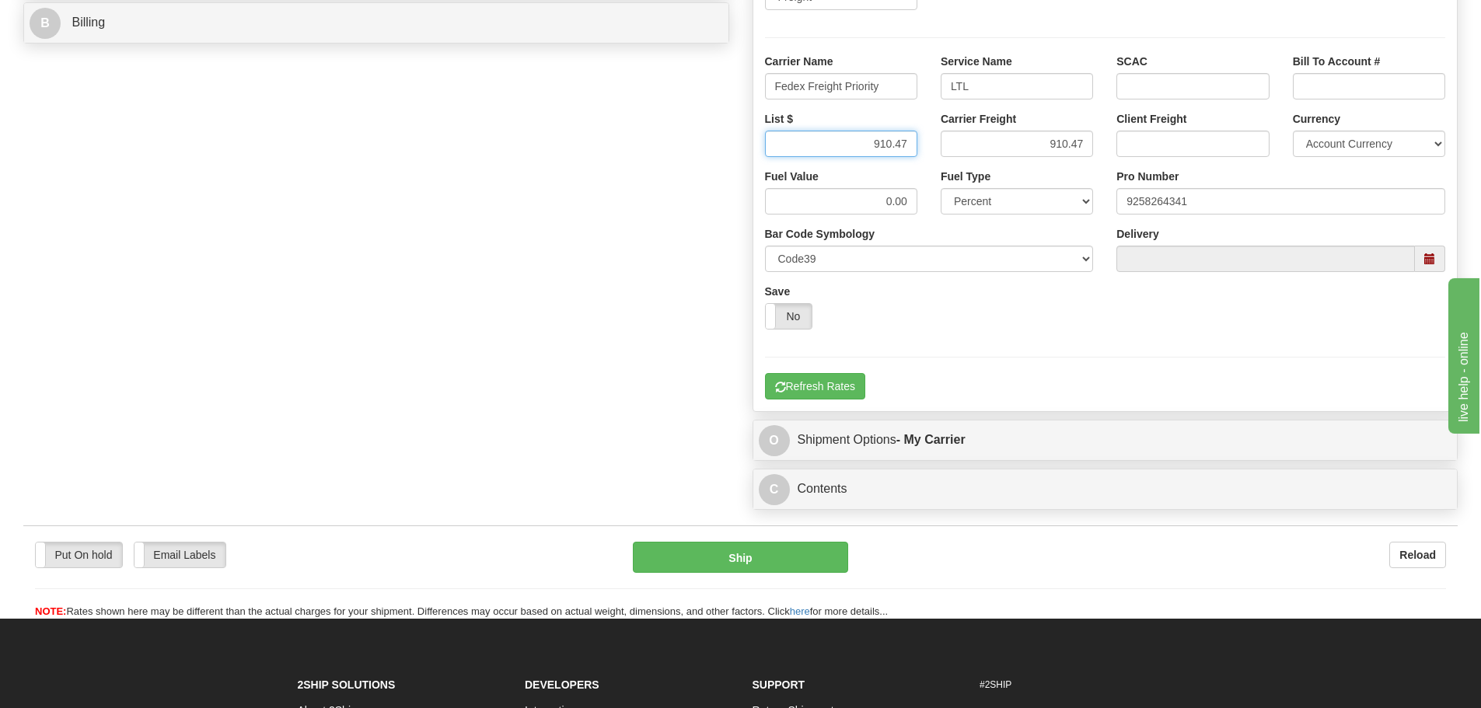
scroll to position [746, 0]
type input "910.47"
click at [854, 386] on button "Refresh Rates" at bounding box center [815, 385] width 100 height 26
type input "00"
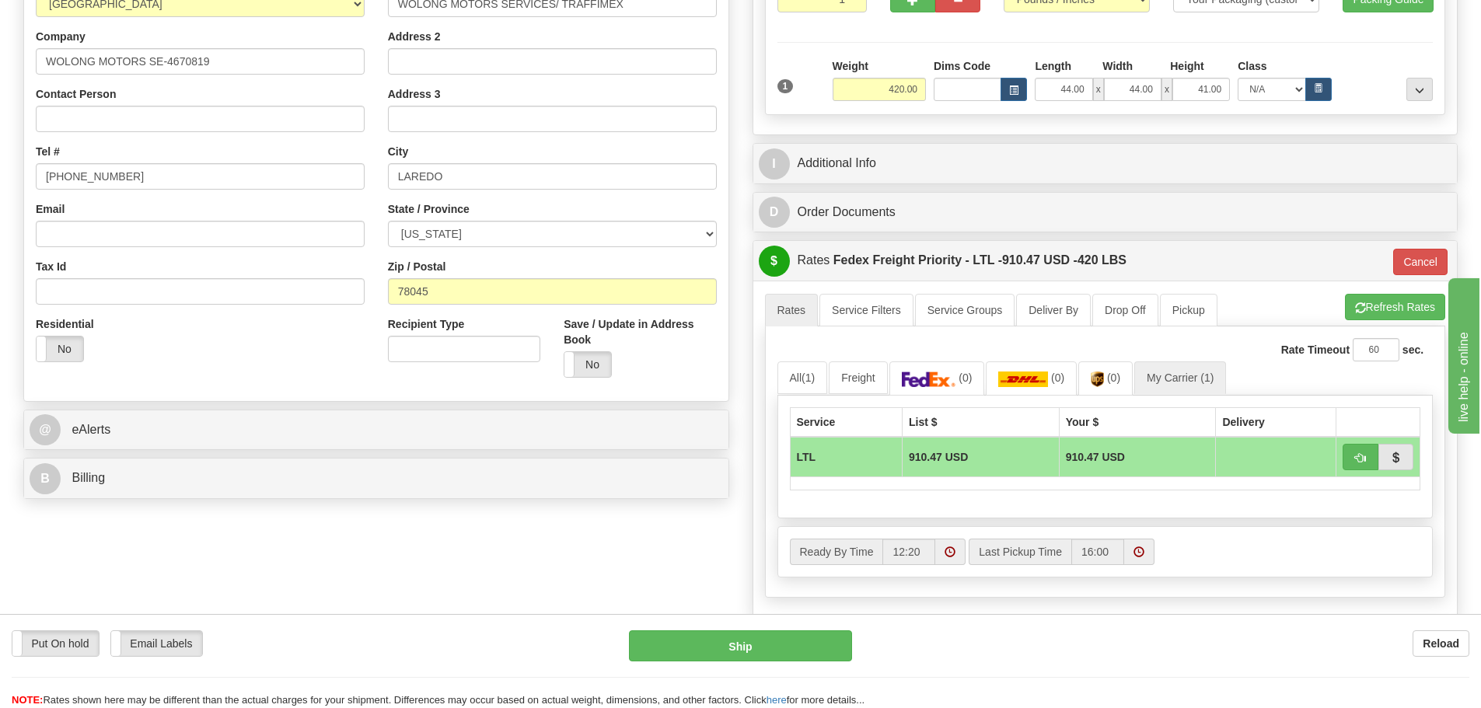
scroll to position [280, 0]
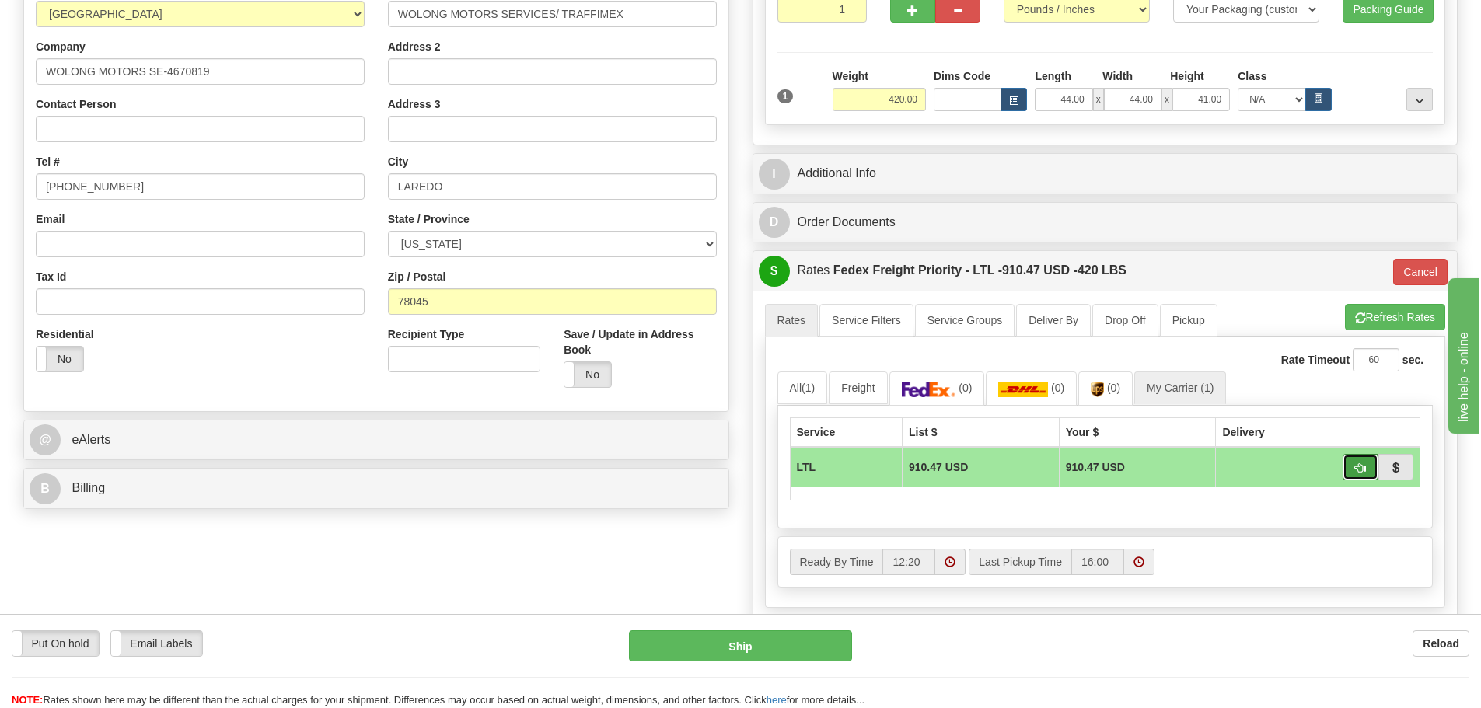
click at [1373, 470] on button "button" at bounding box center [1361, 467] width 36 height 26
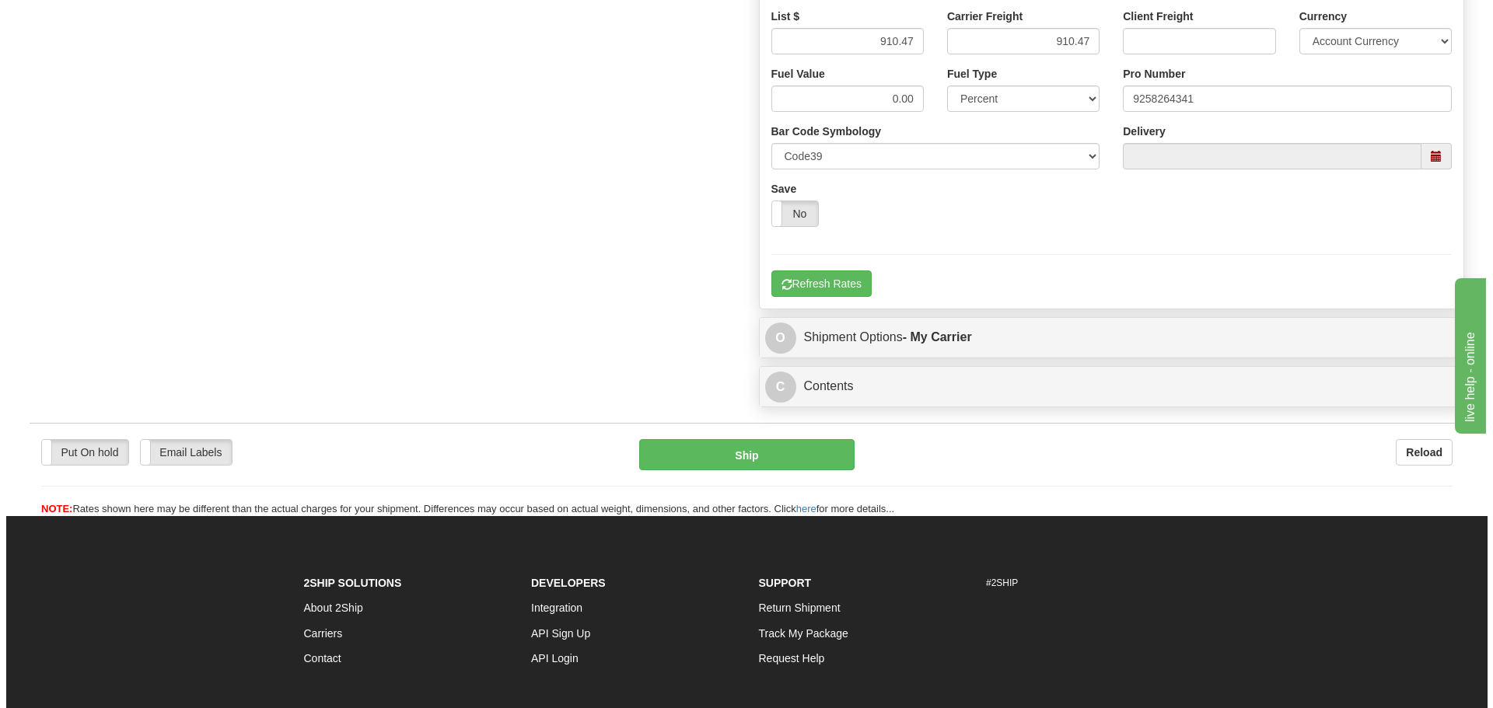
scroll to position [1213, 0]
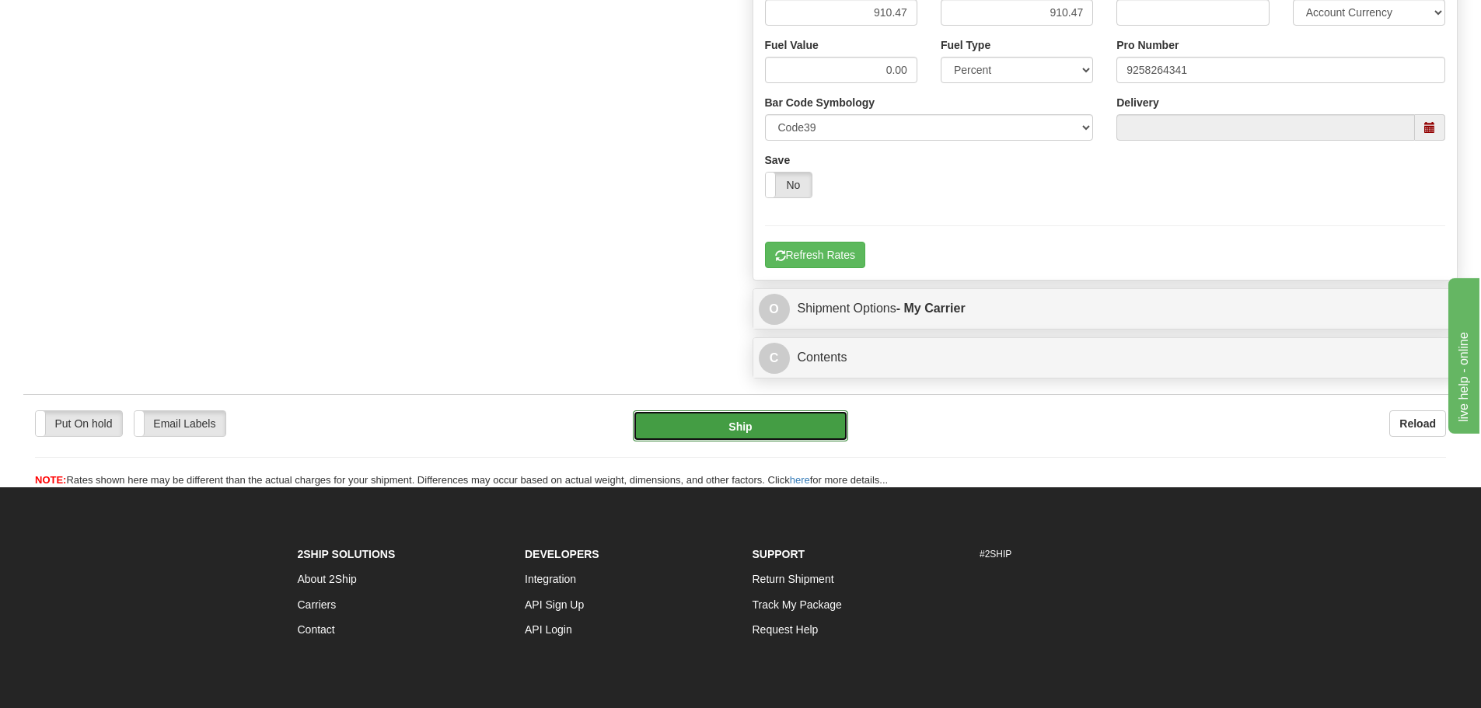
click at [693, 439] on button "Ship" at bounding box center [740, 426] width 215 height 31
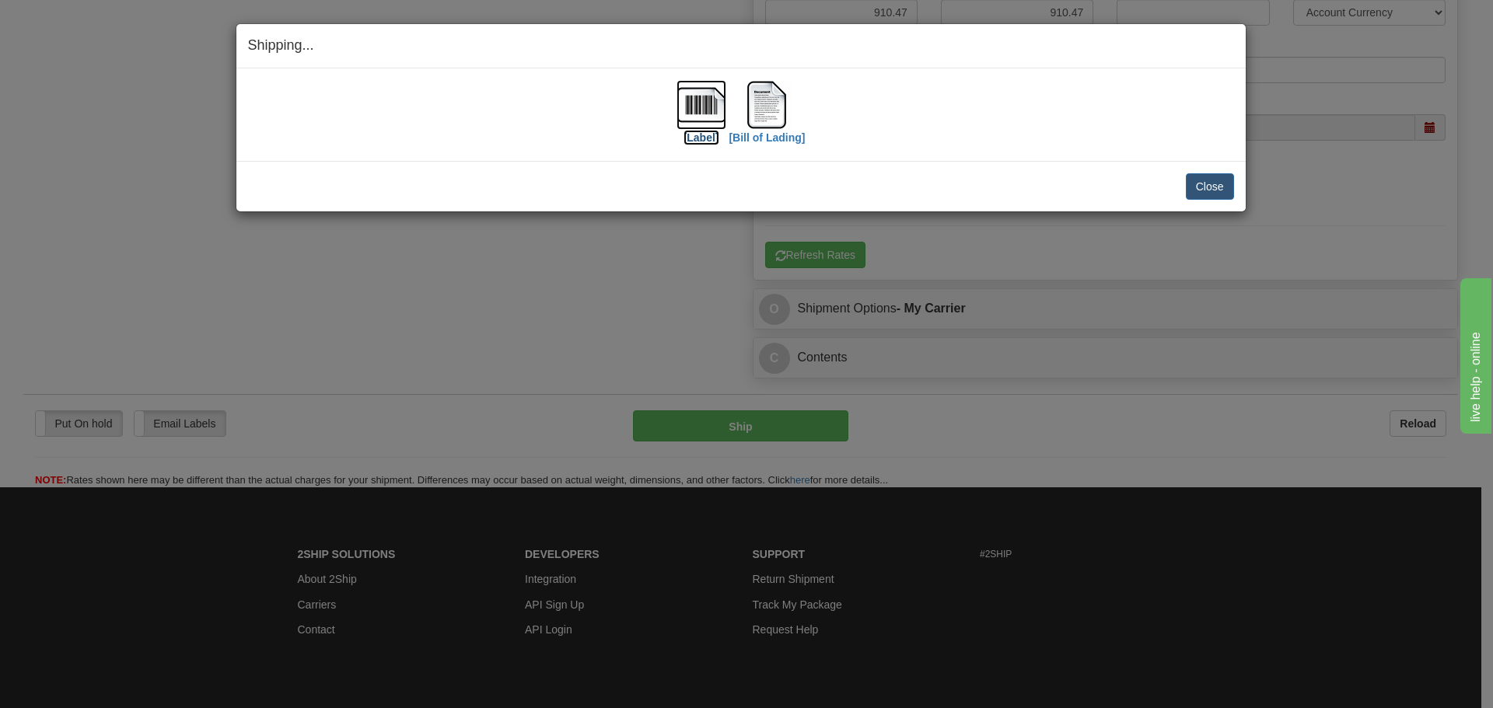
click at [710, 121] on img at bounding box center [701, 105] width 50 height 50
click at [771, 112] on img at bounding box center [767, 105] width 50 height 50
